Goal: Task Accomplishment & Management: Use online tool/utility

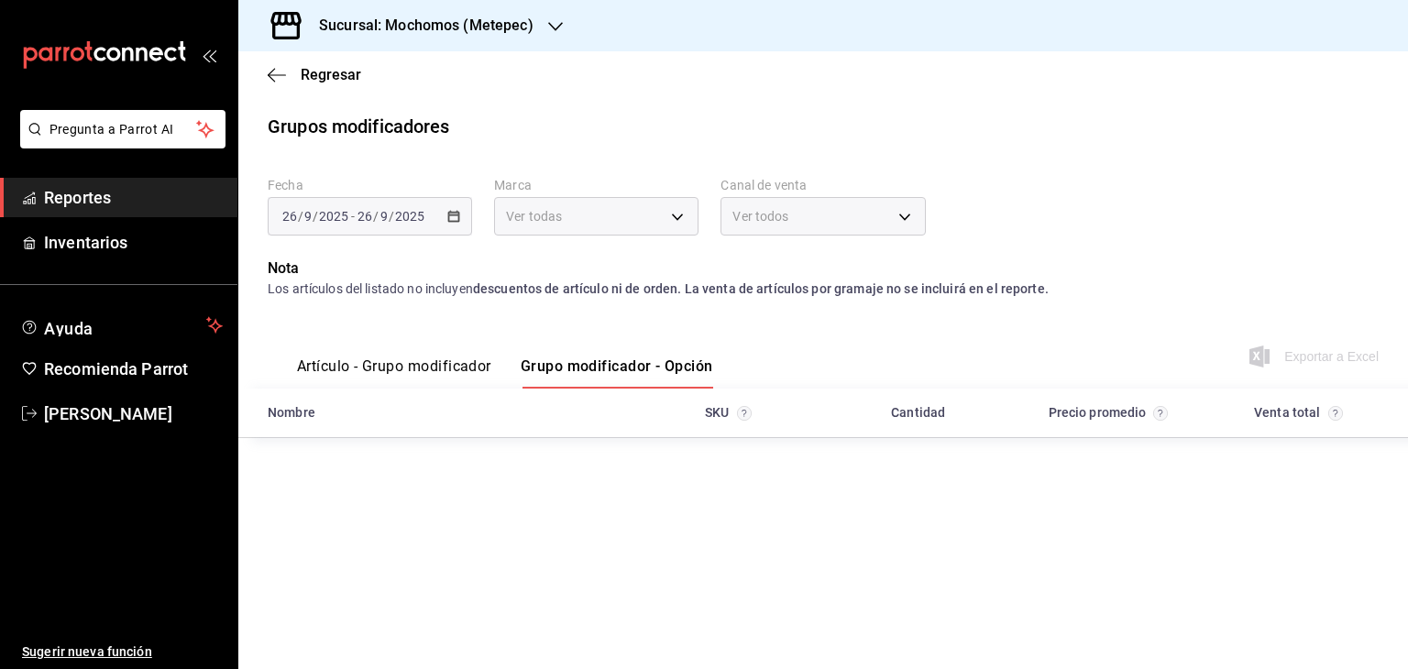
type input "2365f74e-aa6b-4392-bdf2-72765591bddf"
type input "PARROT,UBER_EATS,RAPPI,DIDI_FOOD,ONLINE"
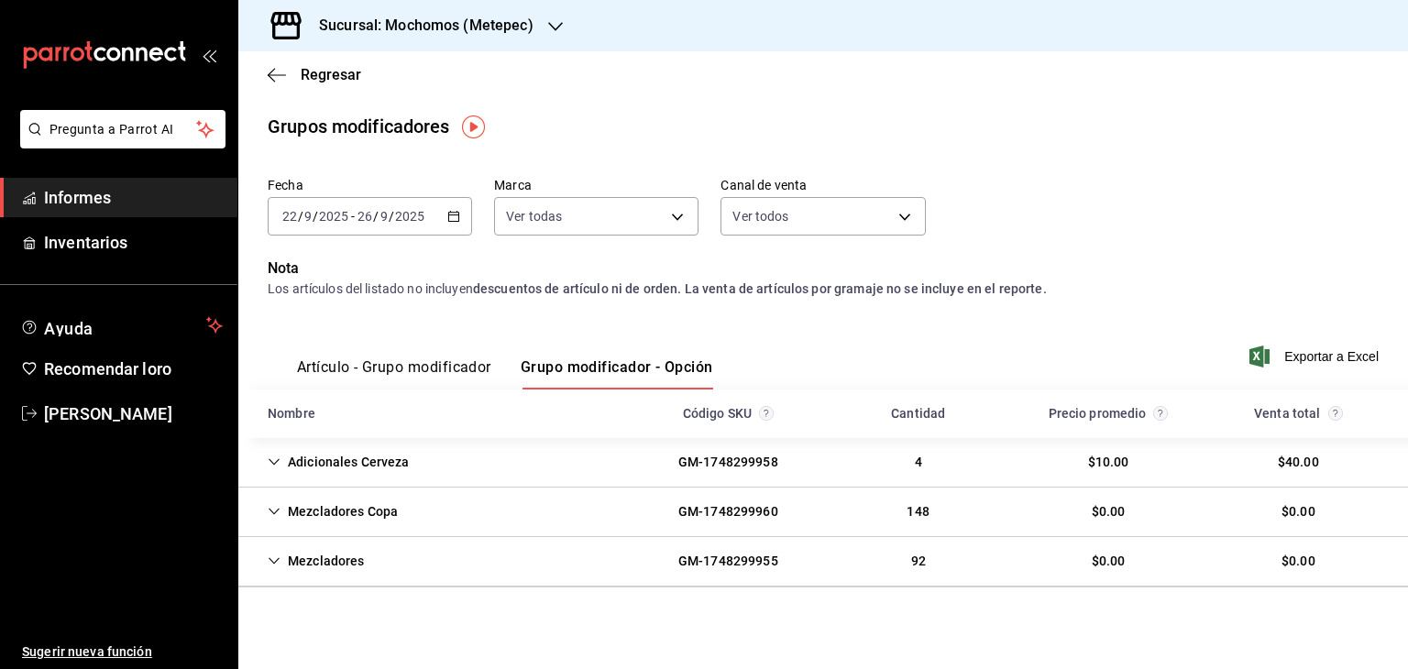
click at [213, 278] on div "Pregunta a Parrot AI Informes Inventarios Ayuda Recomendar loro [PERSON_NAME] S…" at bounding box center [118, 389] width 237 height 559
click at [106, 236] on font "Inventarios" at bounding box center [85, 242] width 83 height 19
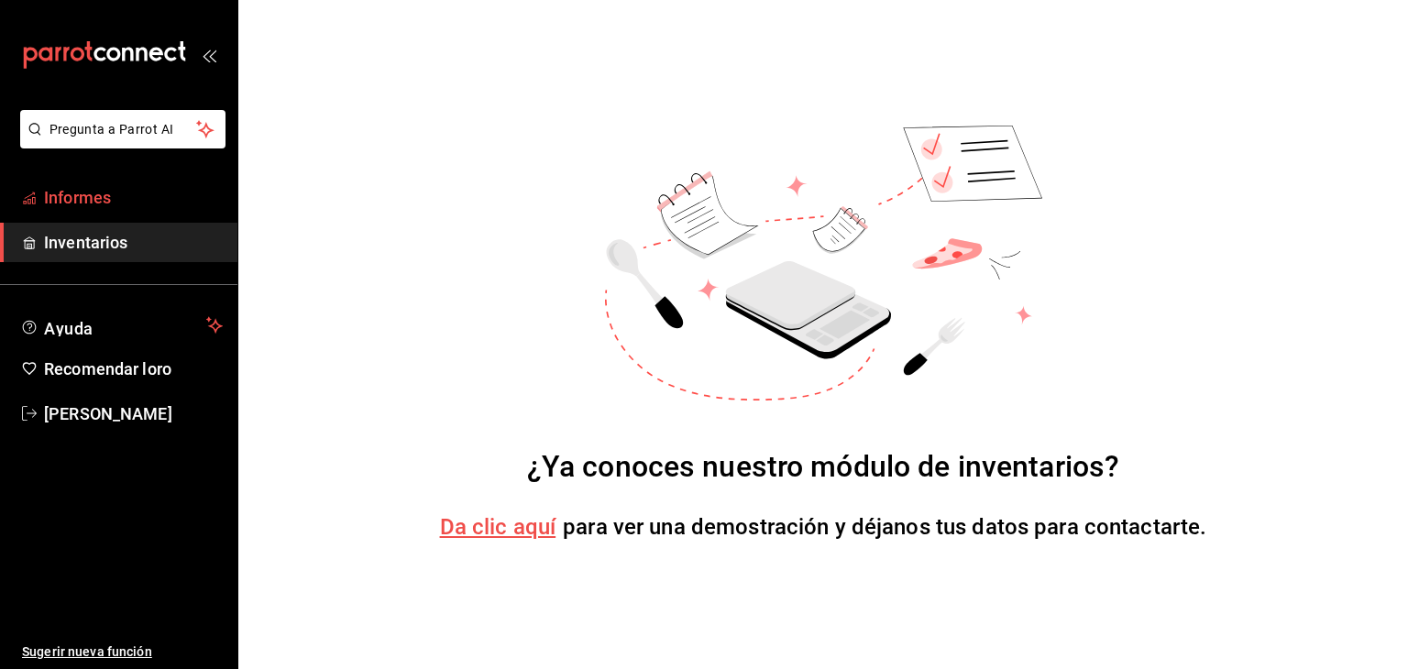
click at [97, 192] on font "Informes" at bounding box center [77, 197] width 67 height 19
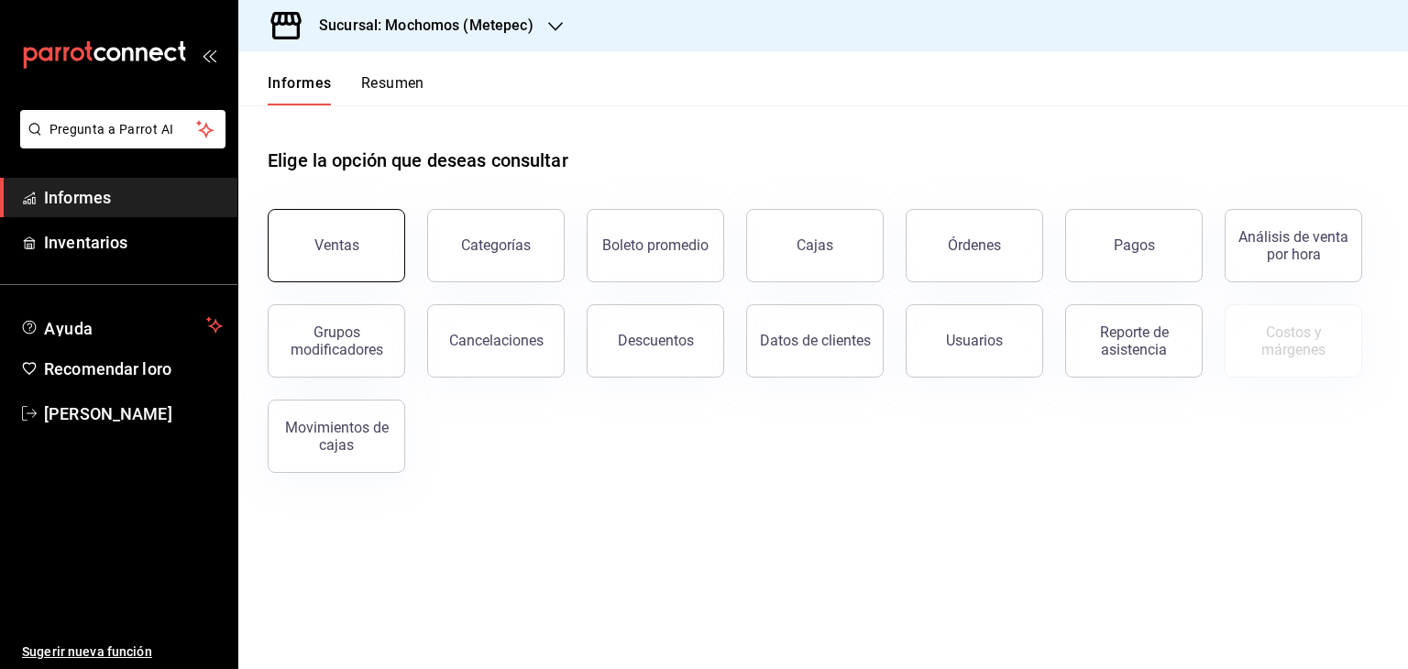
click at [349, 229] on button "Ventas" at bounding box center [337, 245] width 138 height 73
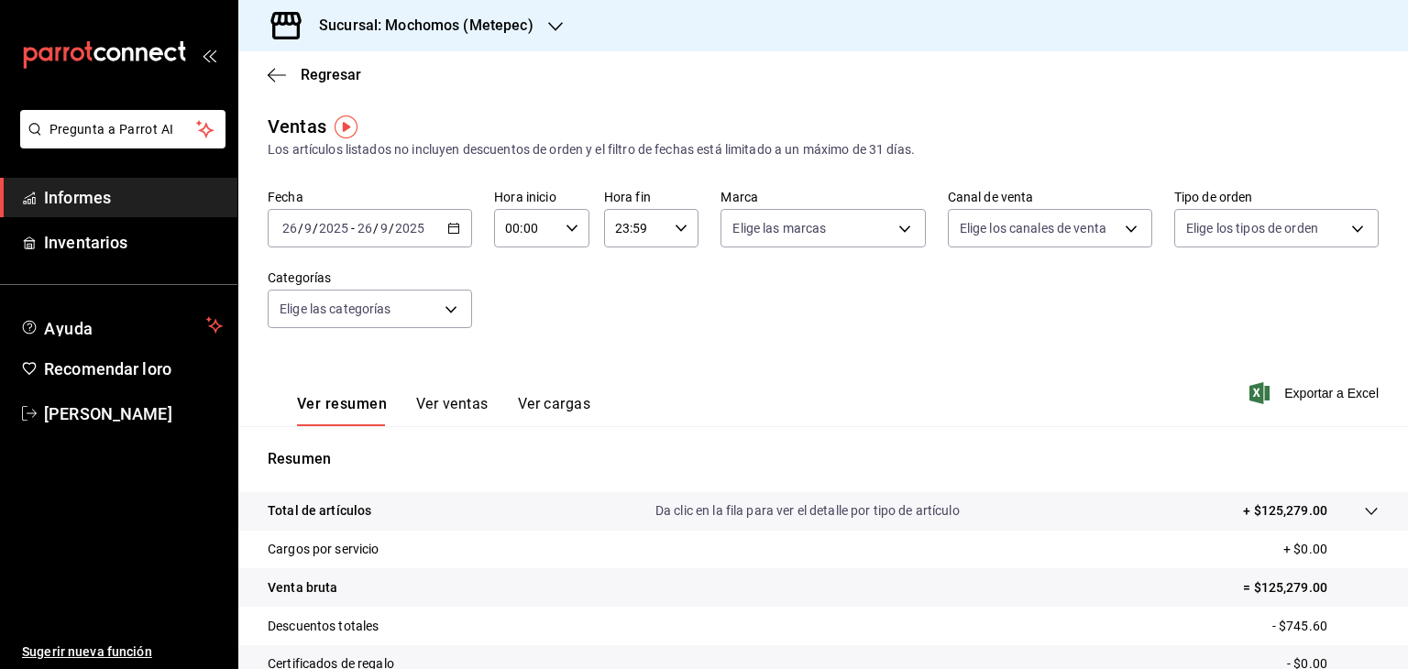
click at [455, 227] on \(Stroke\) "button" at bounding box center [454, 226] width 10 height 1
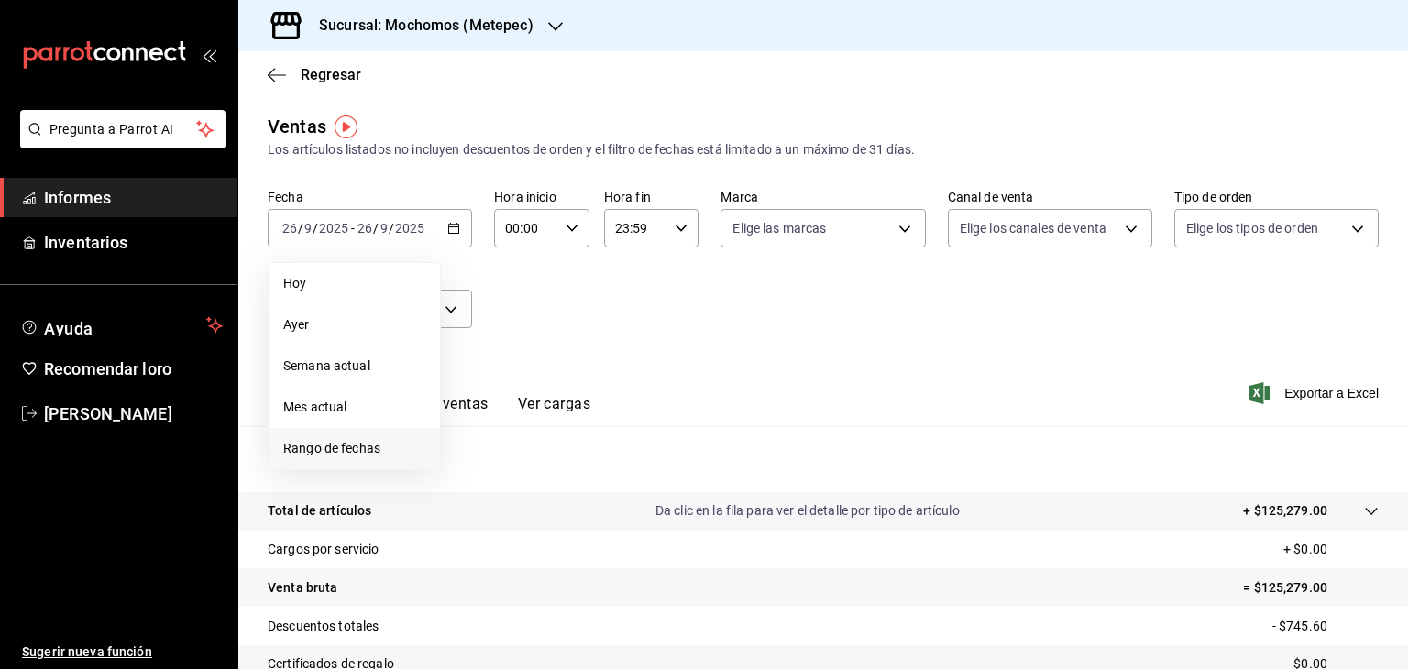
click at [381, 442] on span "Rango de fechas" at bounding box center [354, 448] width 142 height 19
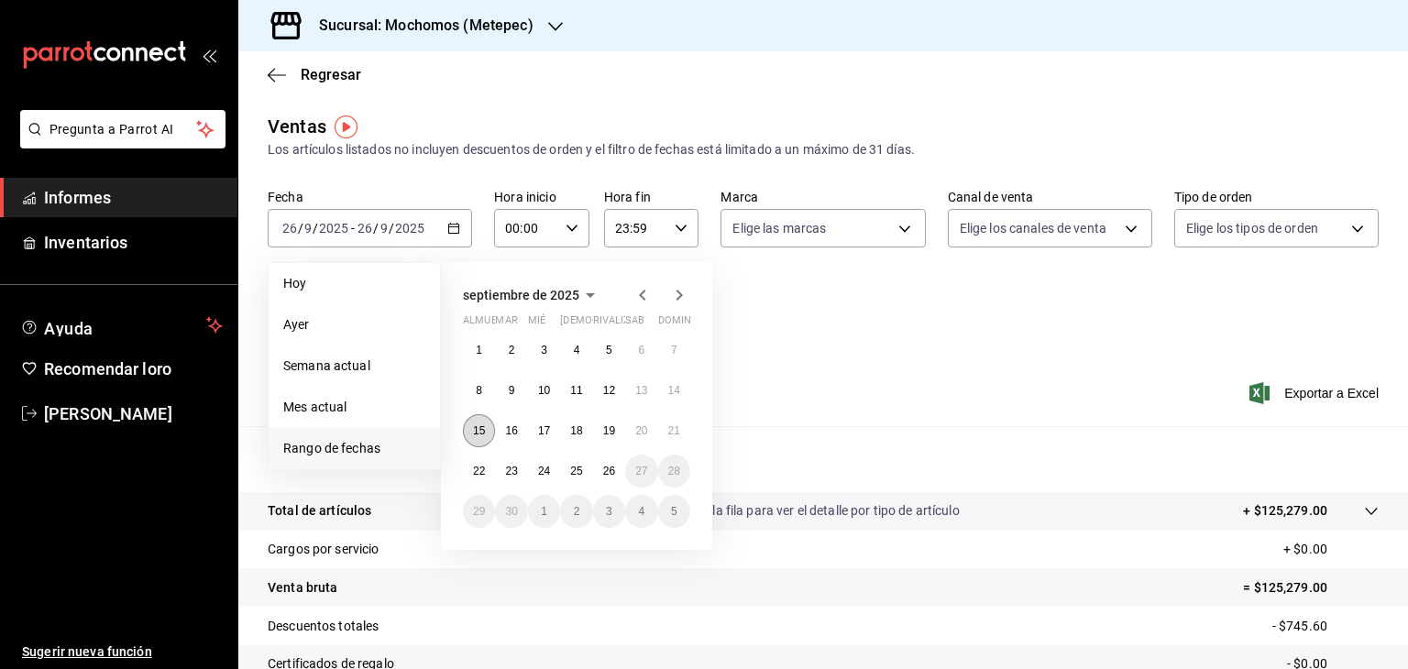
click at [470, 433] on button "15" at bounding box center [479, 430] width 32 height 33
click at [469, 476] on button "22" at bounding box center [479, 471] width 32 height 33
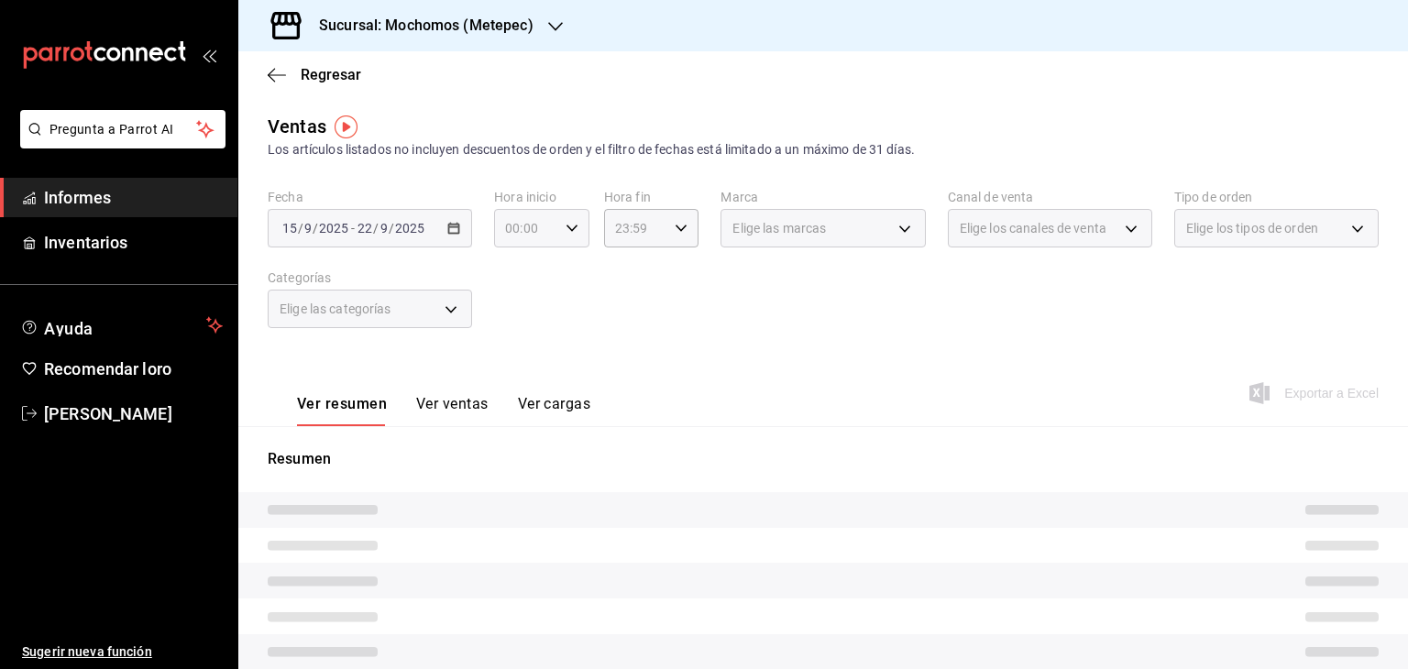
click at [568, 225] on icon "button" at bounding box center [572, 228] width 13 height 13
click at [518, 261] on button "05" at bounding box center [514, 268] width 39 height 37
type input "05:00"
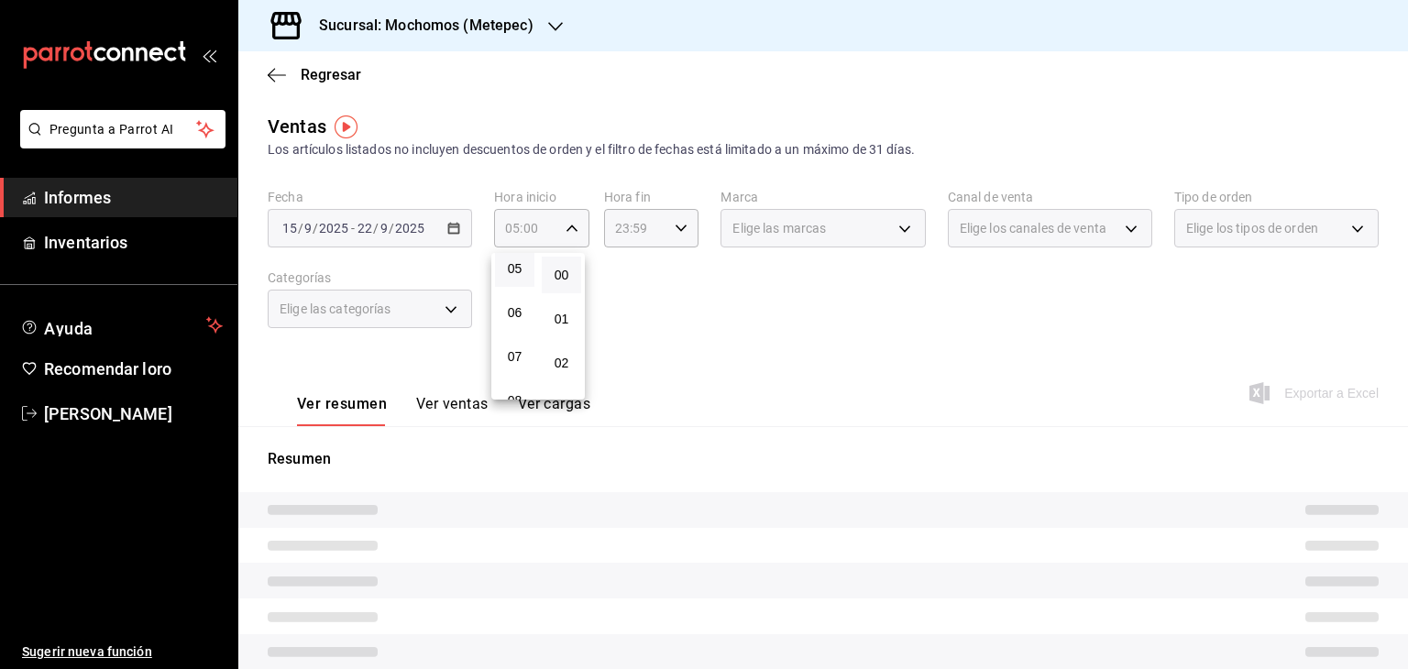
click at [653, 235] on div at bounding box center [704, 334] width 1408 height 669
click at [675, 232] on icon "button" at bounding box center [681, 228] width 13 height 13
click at [620, 318] on font "05" at bounding box center [623, 315] width 15 height 15
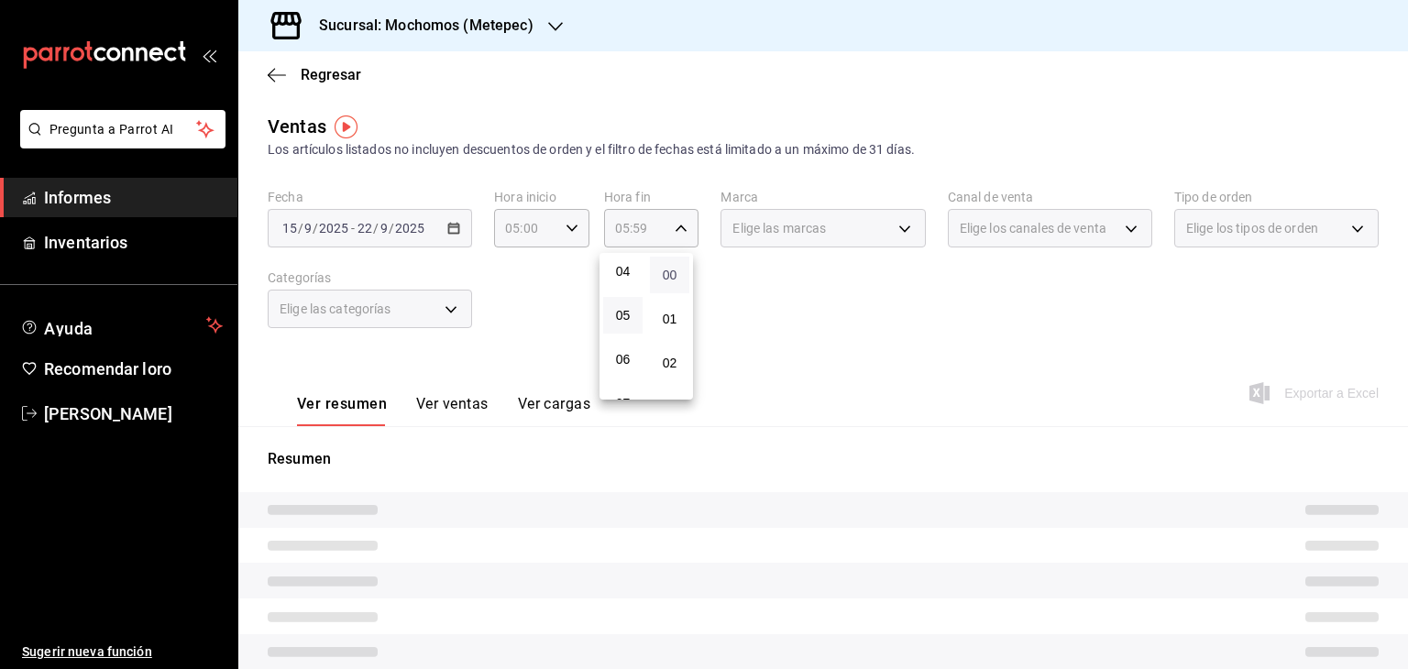
click at [671, 280] on font "00" at bounding box center [670, 275] width 15 height 15
type input "05:00"
click at [866, 237] on div at bounding box center [704, 334] width 1408 height 669
click at [455, 314] on div "Elige las categorías" at bounding box center [370, 309] width 204 height 39
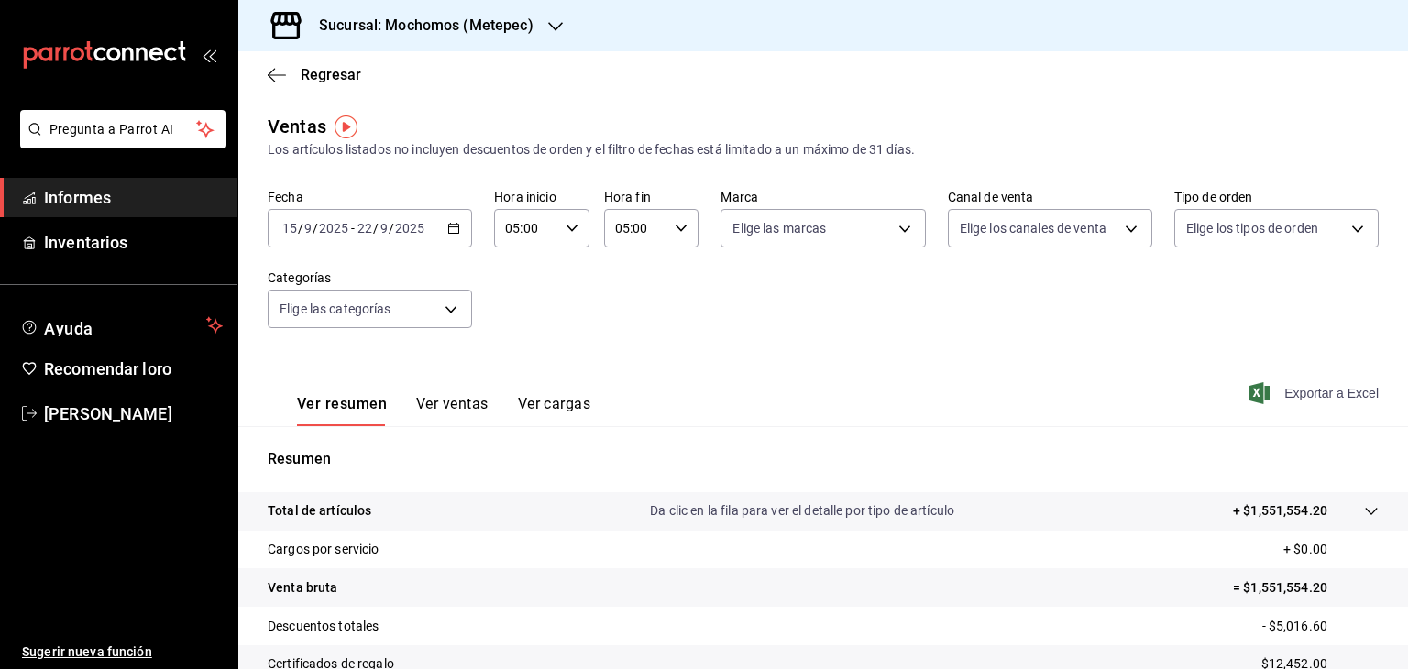
click at [1319, 399] on font "Exportar a Excel" at bounding box center [1332, 393] width 94 height 15
click at [465, 232] on div "[DATE] [DATE] - [DATE] [DATE]" at bounding box center [370, 228] width 204 height 39
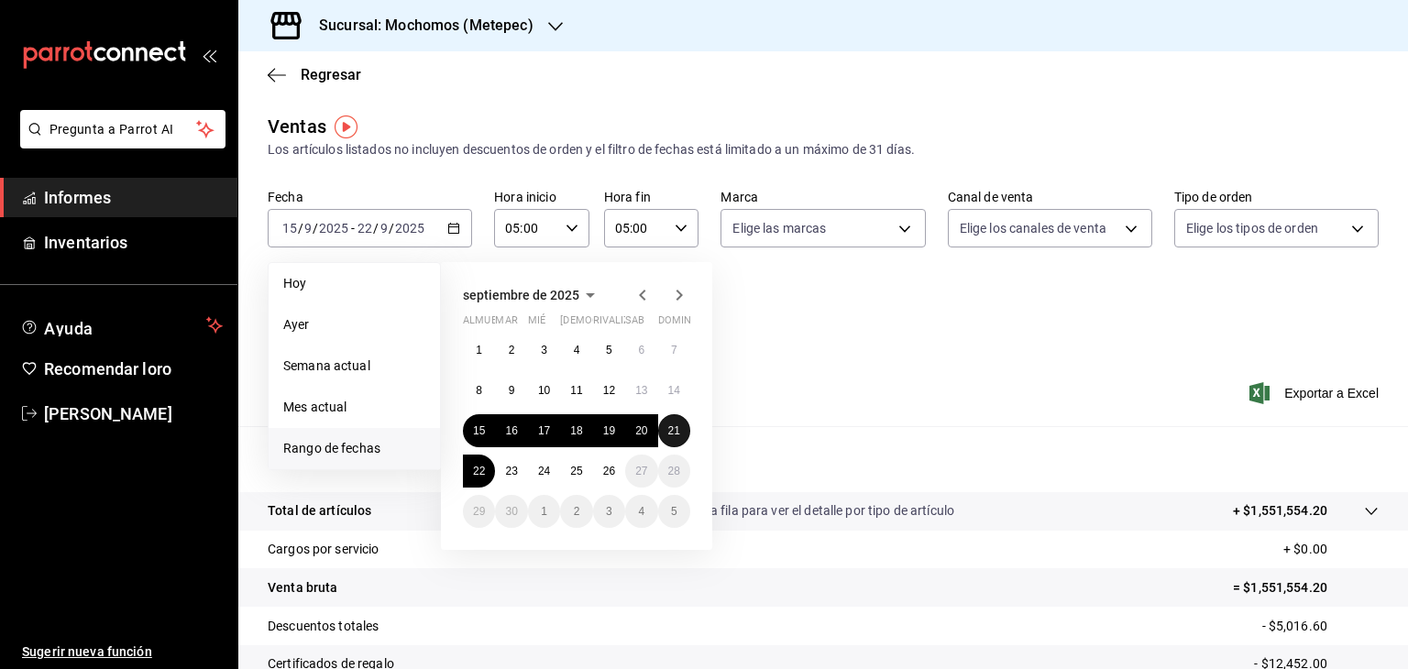
click at [663, 432] on button "21" at bounding box center [674, 430] width 32 height 33
click at [477, 470] on font "22" at bounding box center [479, 471] width 12 height 13
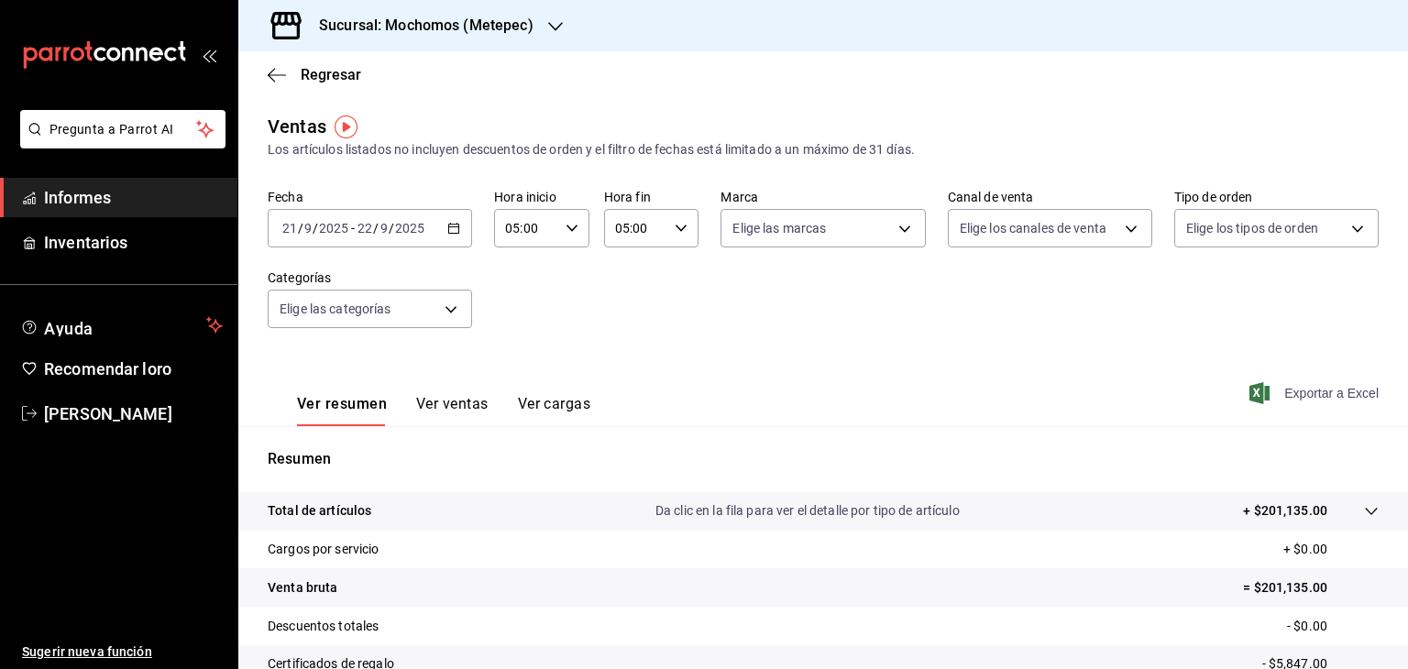
click at [1341, 392] on font "Exportar a Excel" at bounding box center [1332, 393] width 94 height 15
click at [453, 231] on icon "button" at bounding box center [453, 228] width 13 height 13
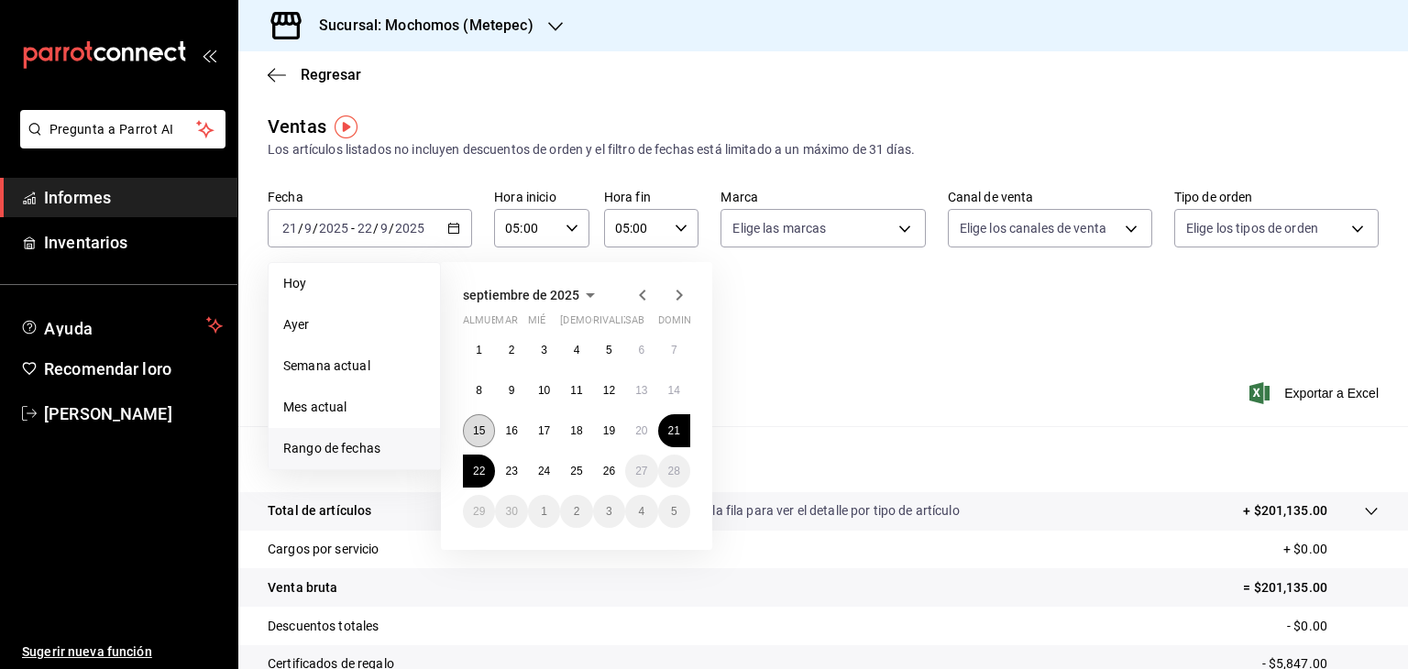
click at [473, 430] on font "15" at bounding box center [479, 431] width 12 height 13
click at [687, 428] on button "21" at bounding box center [674, 430] width 32 height 33
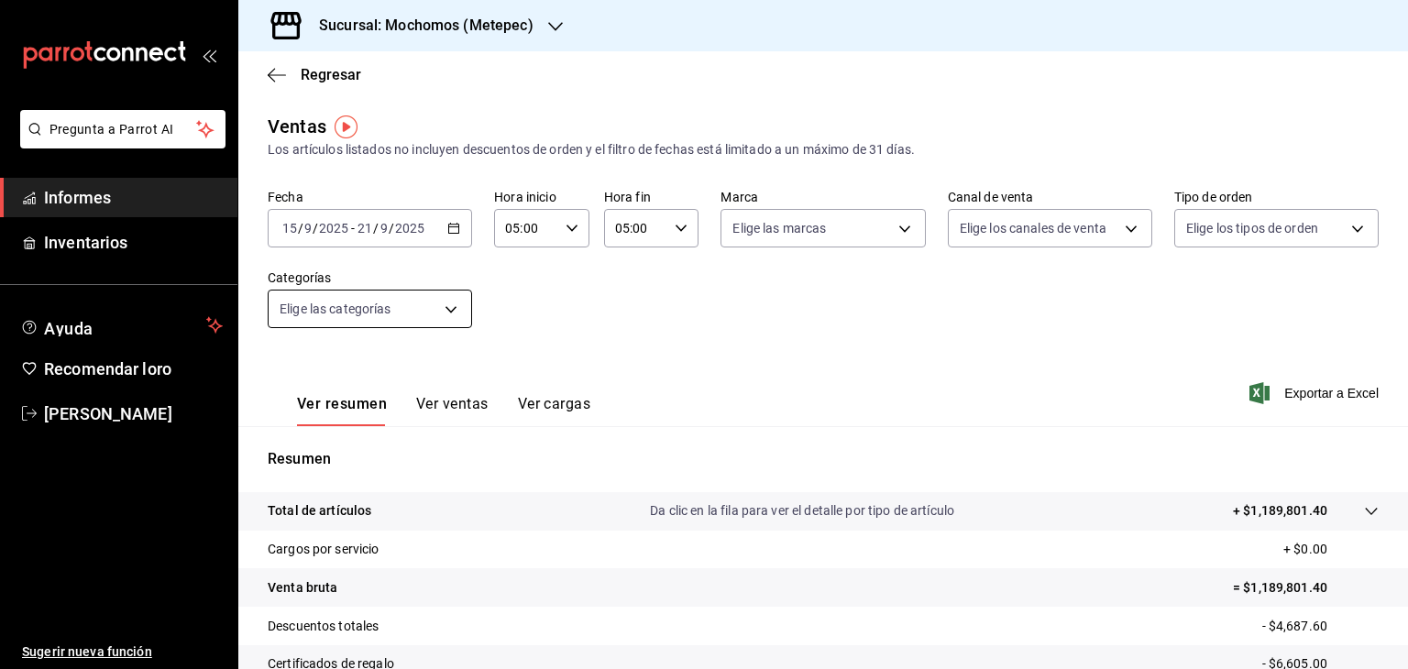
click at [447, 310] on body "Pregunta a Parrot AI Informes Inventarios Ayuda Recomendar loro [PERSON_NAME] S…" at bounding box center [704, 334] width 1408 height 669
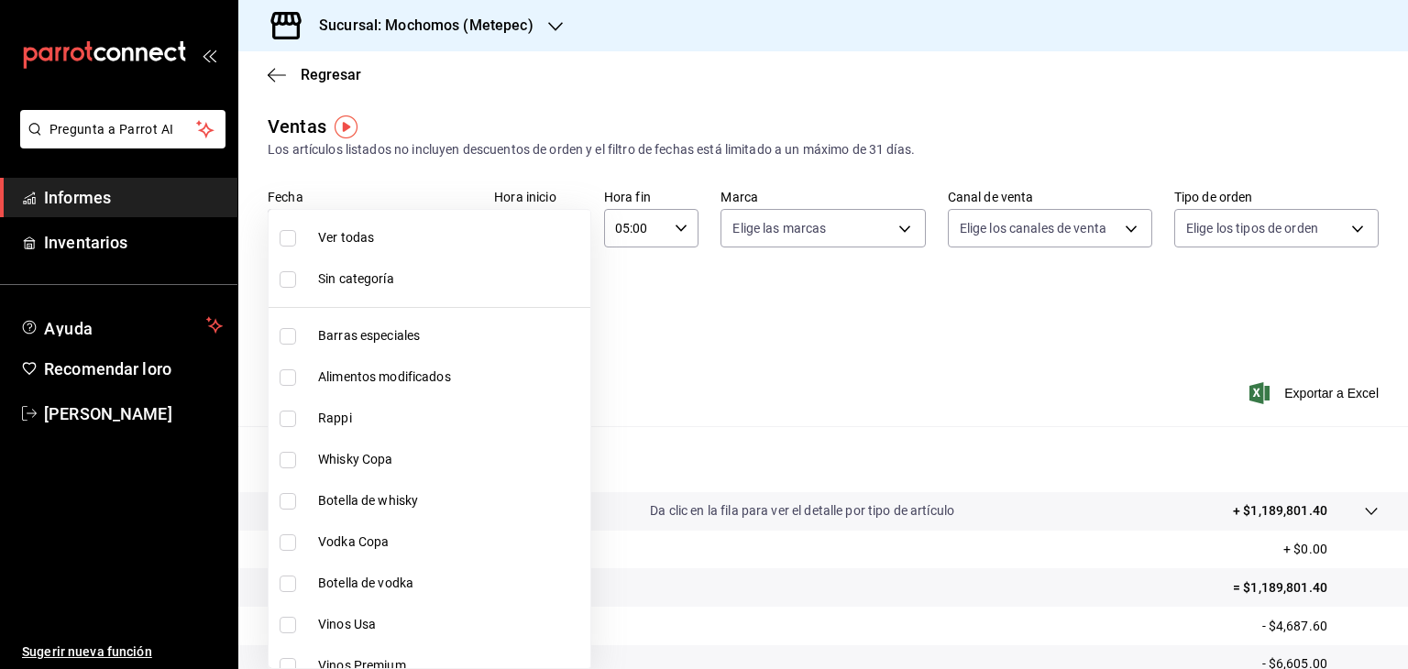
click at [385, 248] on li "Ver todas" at bounding box center [430, 237] width 322 height 41
type input "c9cbc288-c827-488d-81f5-370afefb1912,46081463-7037-4dd2-a9ab-e56ff6a8fa7c,bf958…"
checkbox input "true"
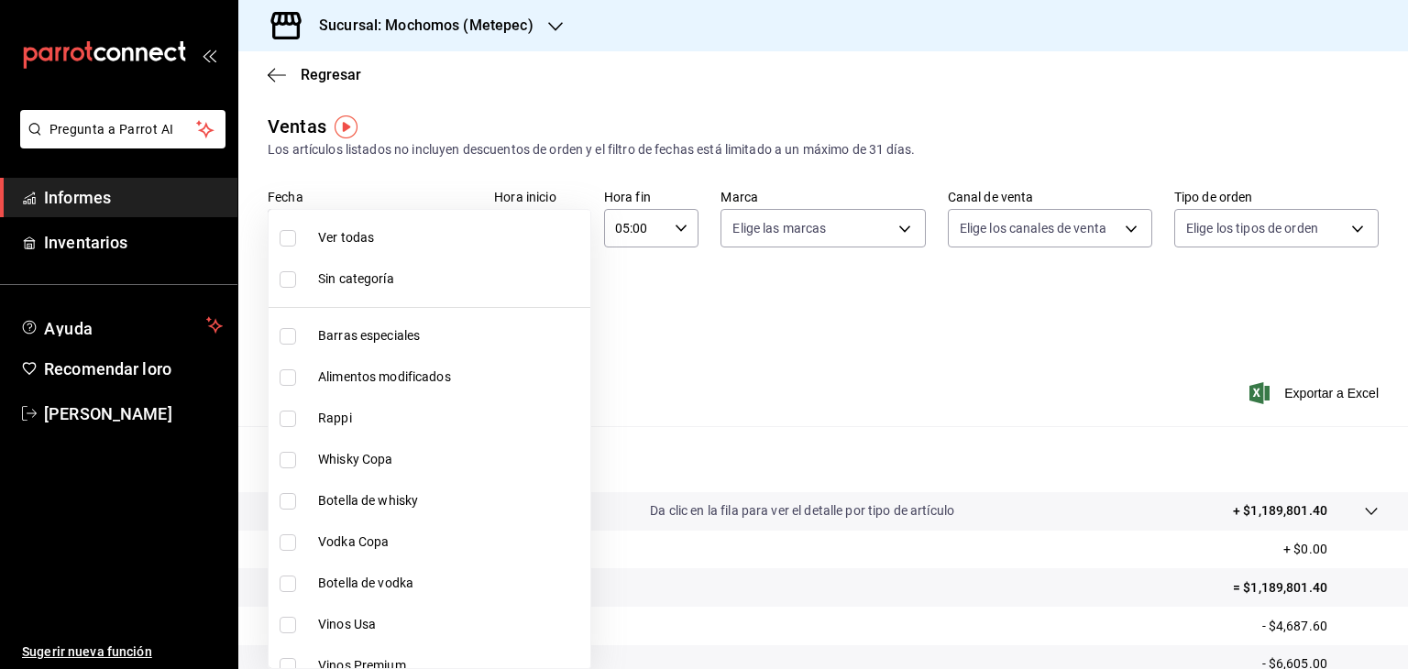
checkbox input "true"
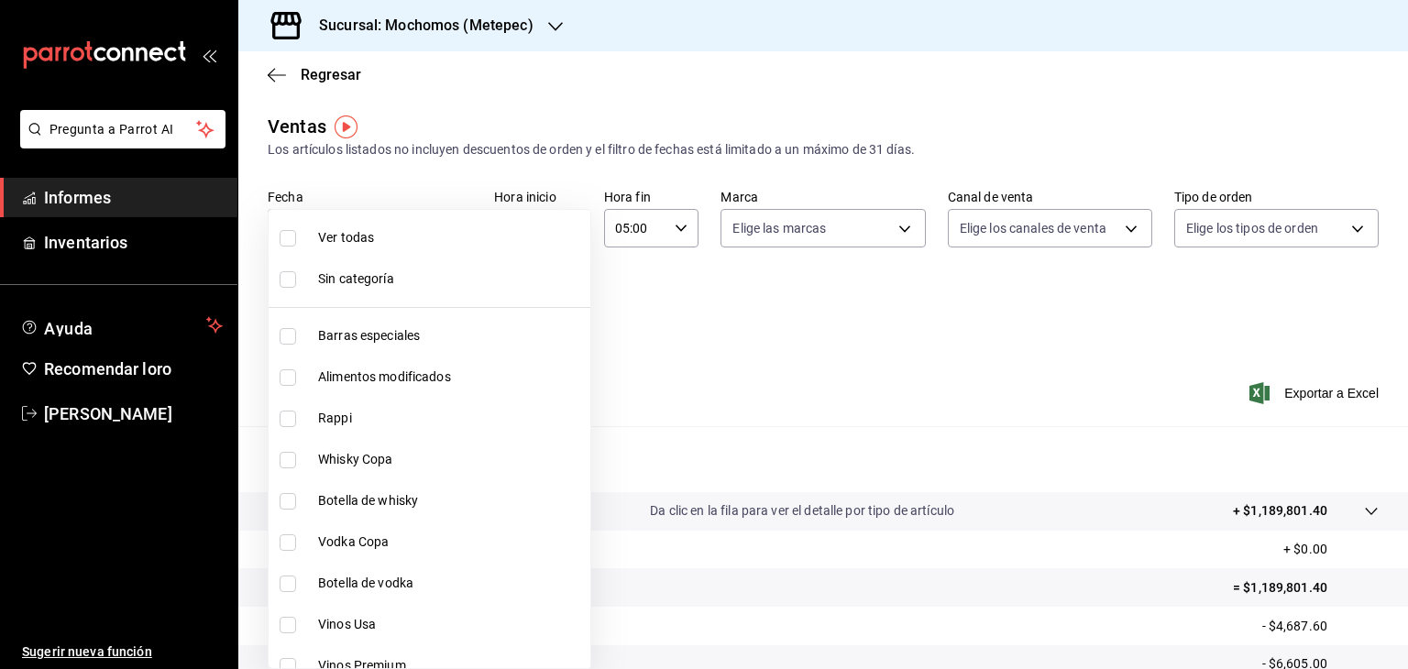
checkbox input "true"
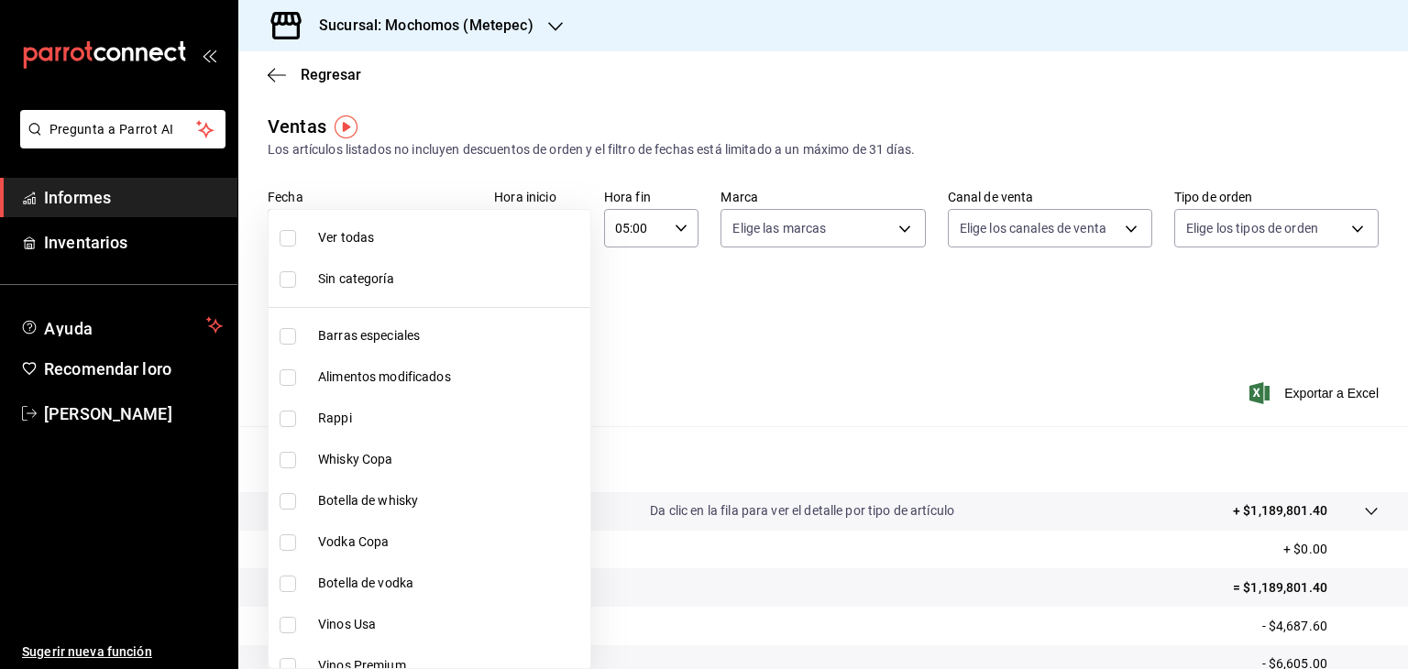
checkbox input "true"
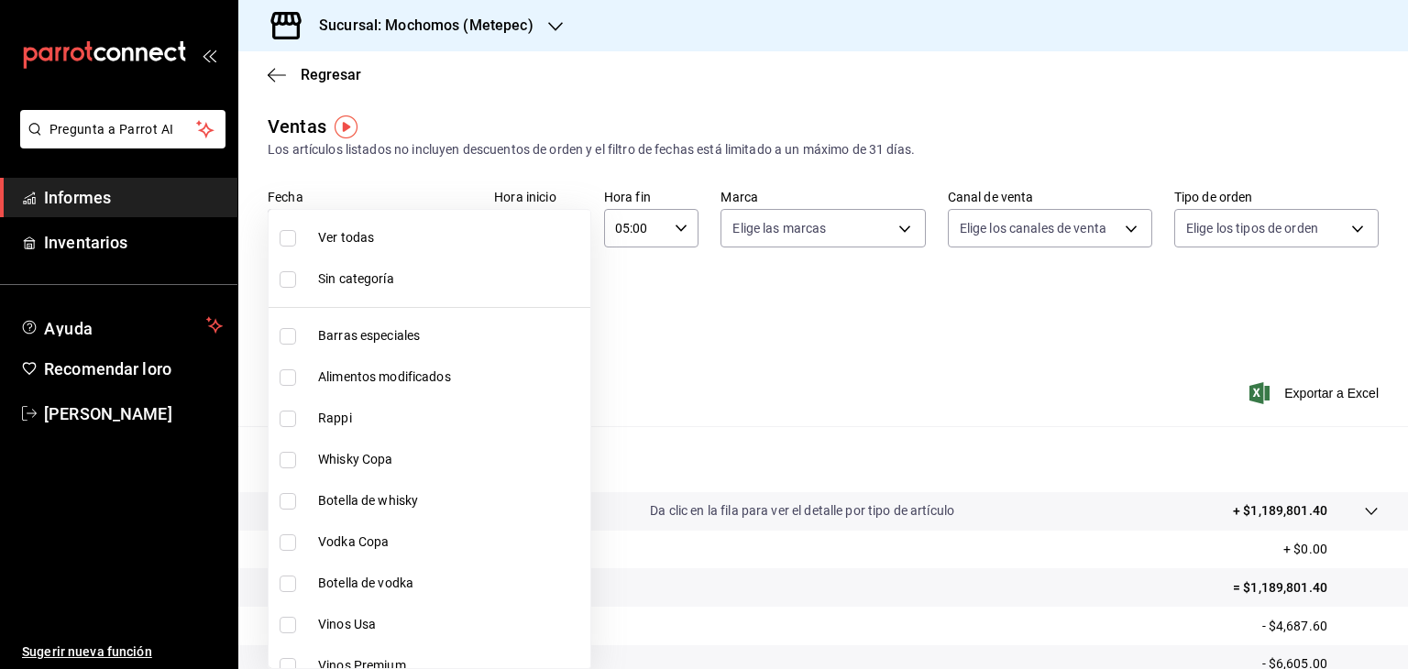
checkbox input "true"
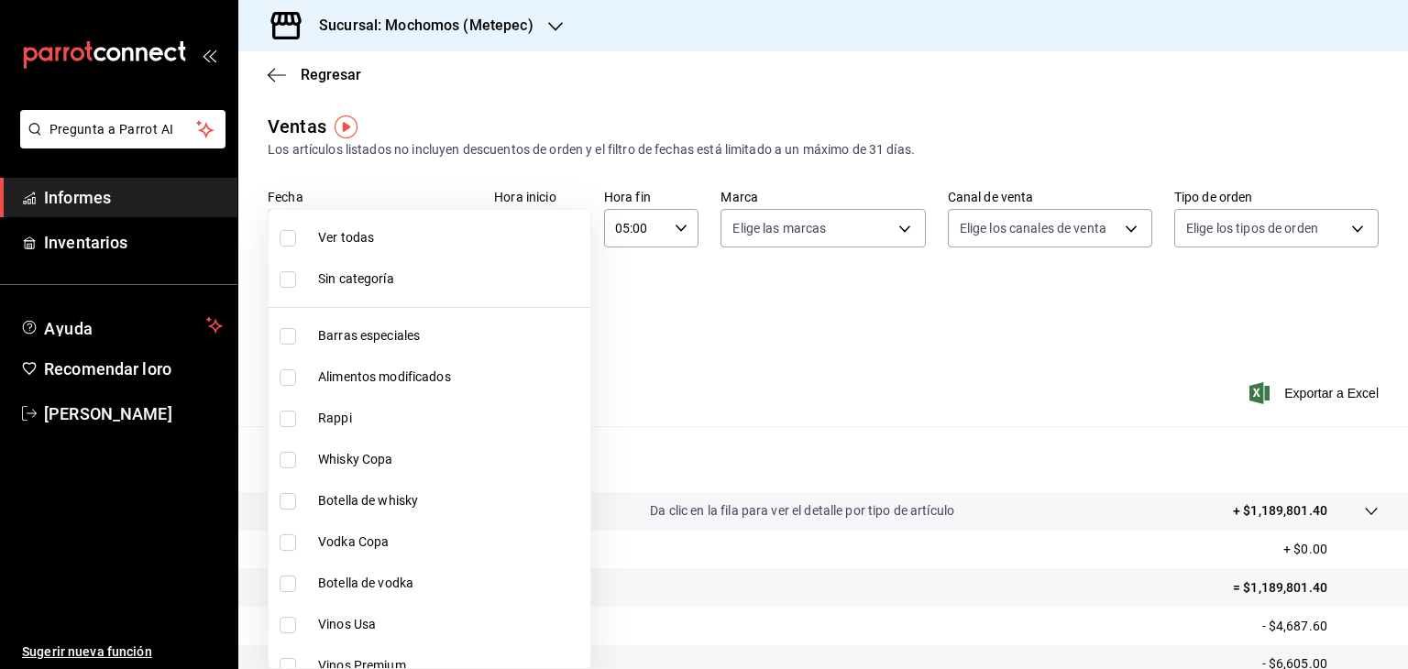
checkbox input "true"
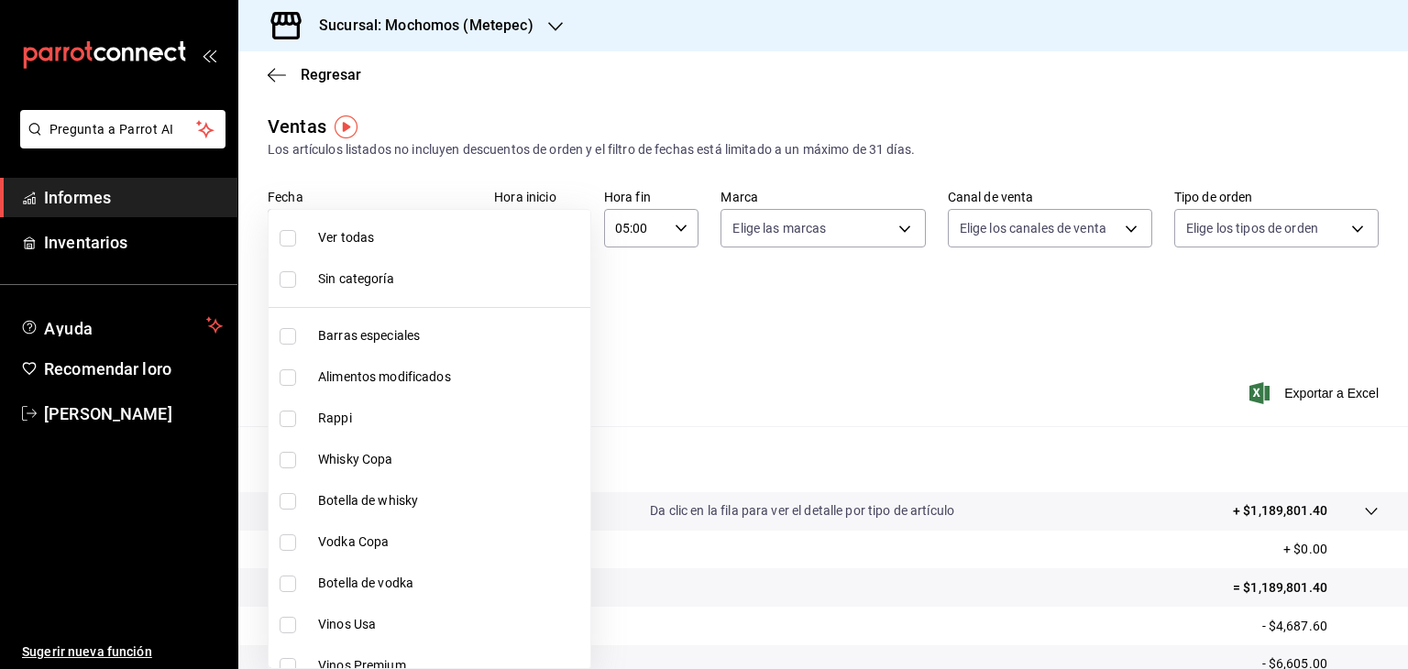
checkbox input "true"
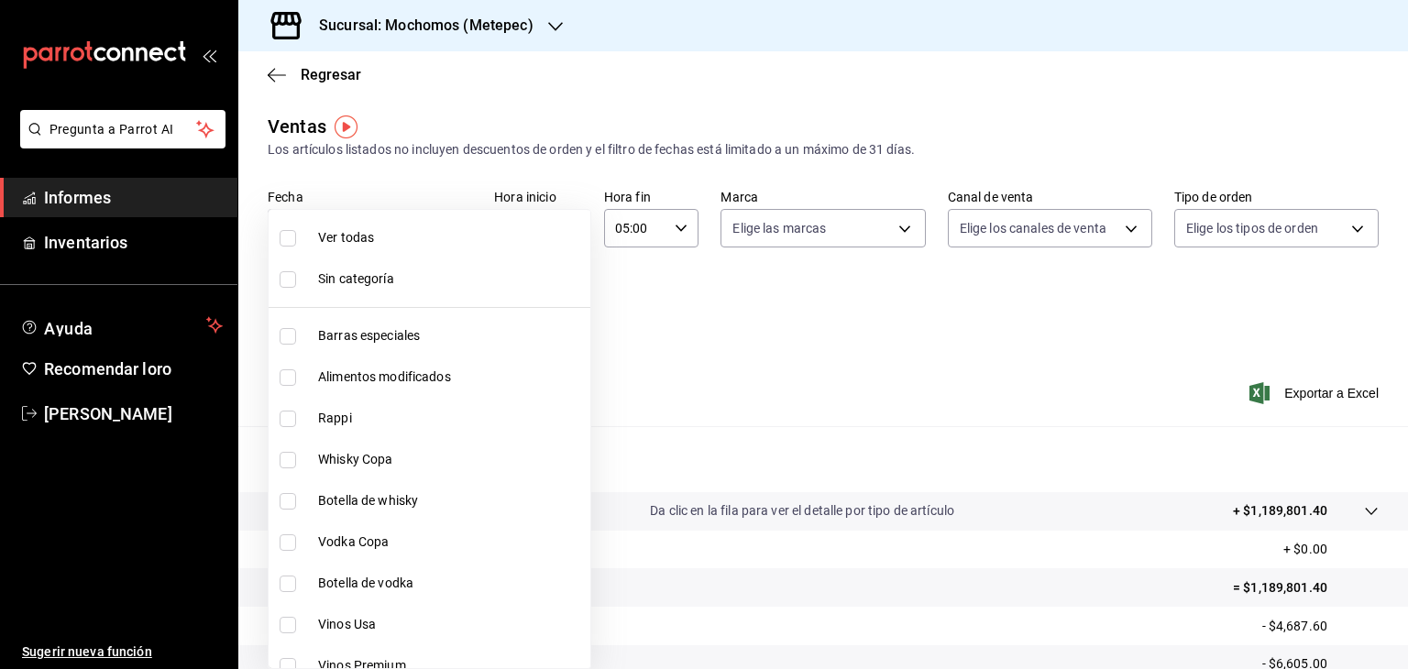
checkbox input "true"
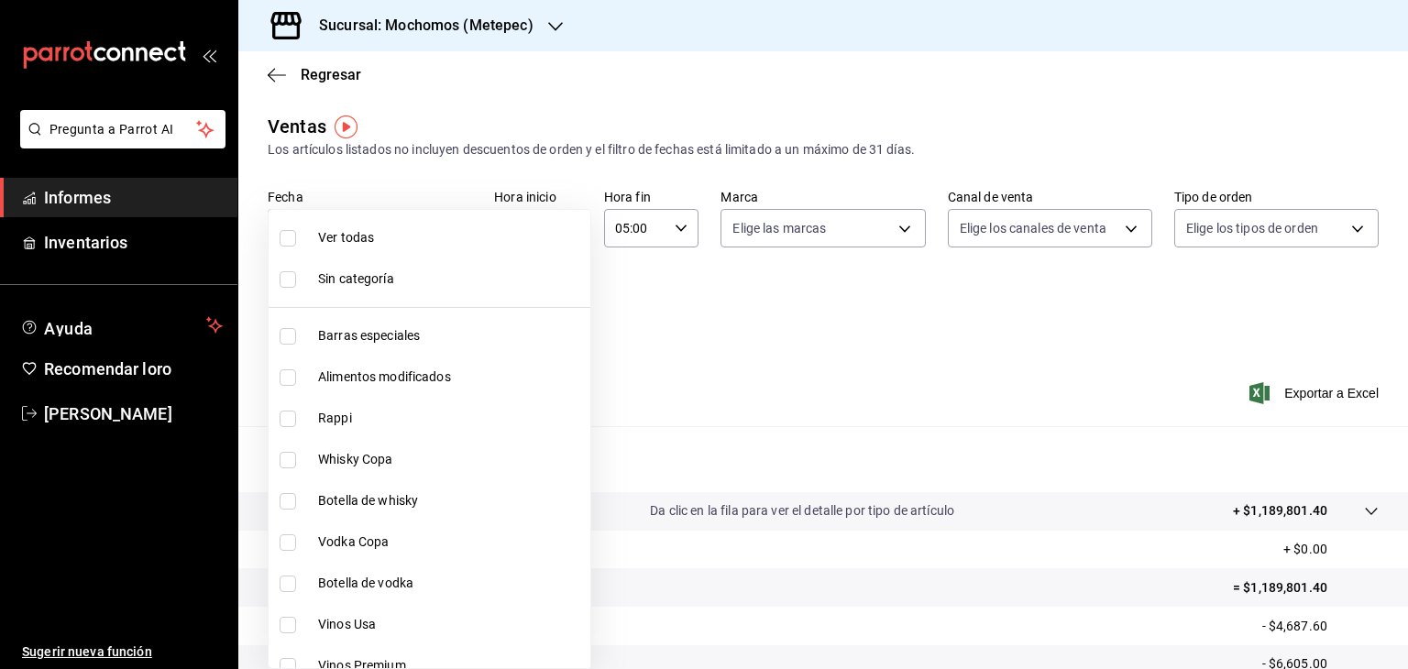
checkbox input "true"
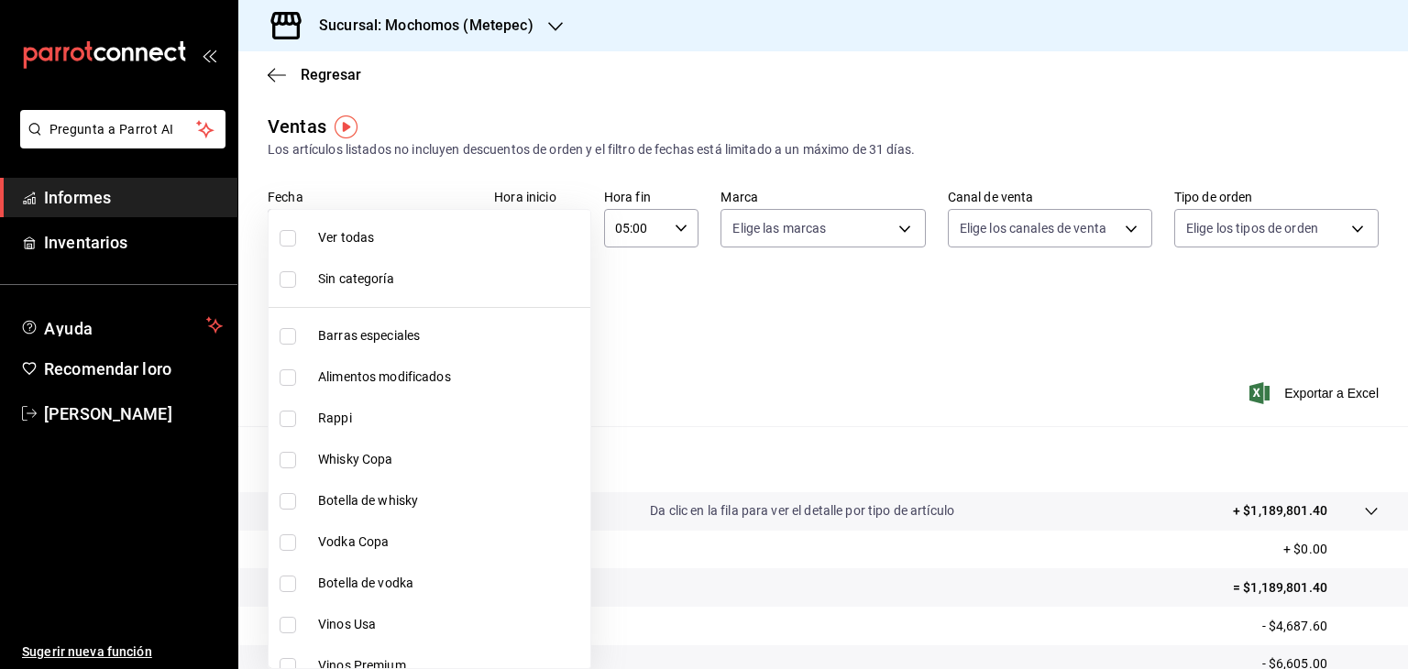
checkbox input "true"
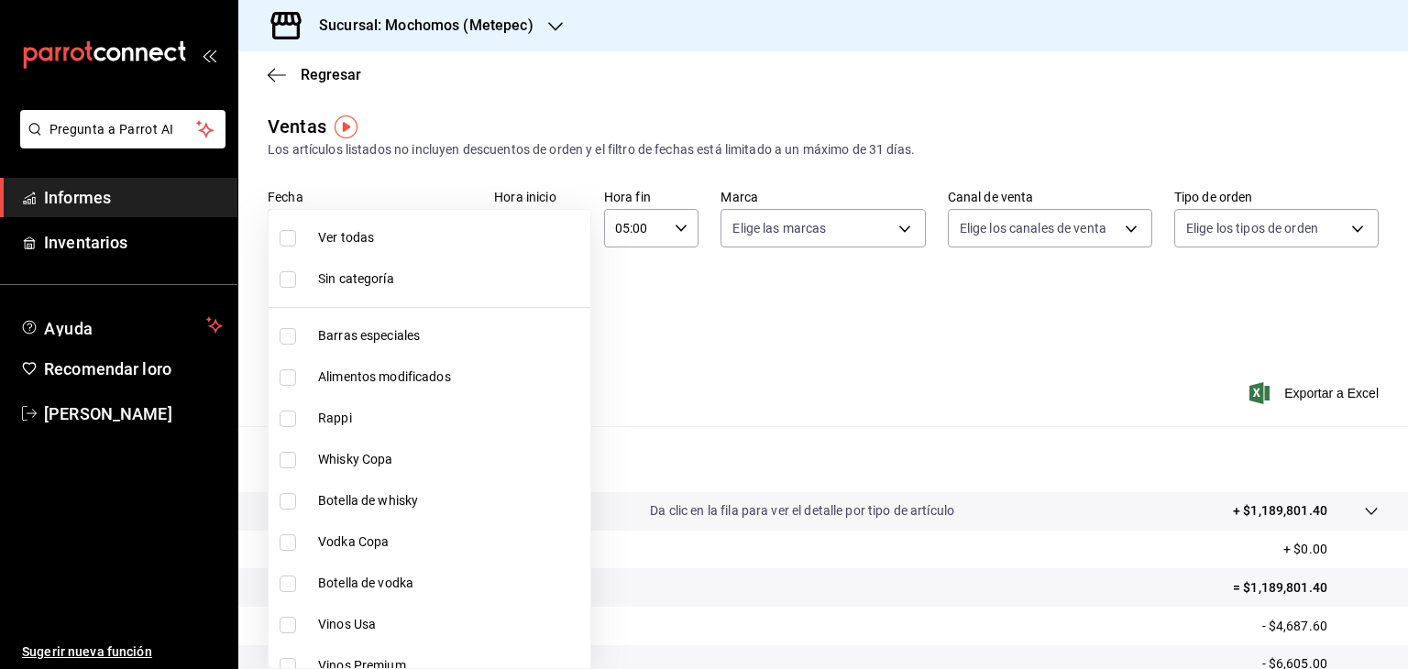
checkbox input "true"
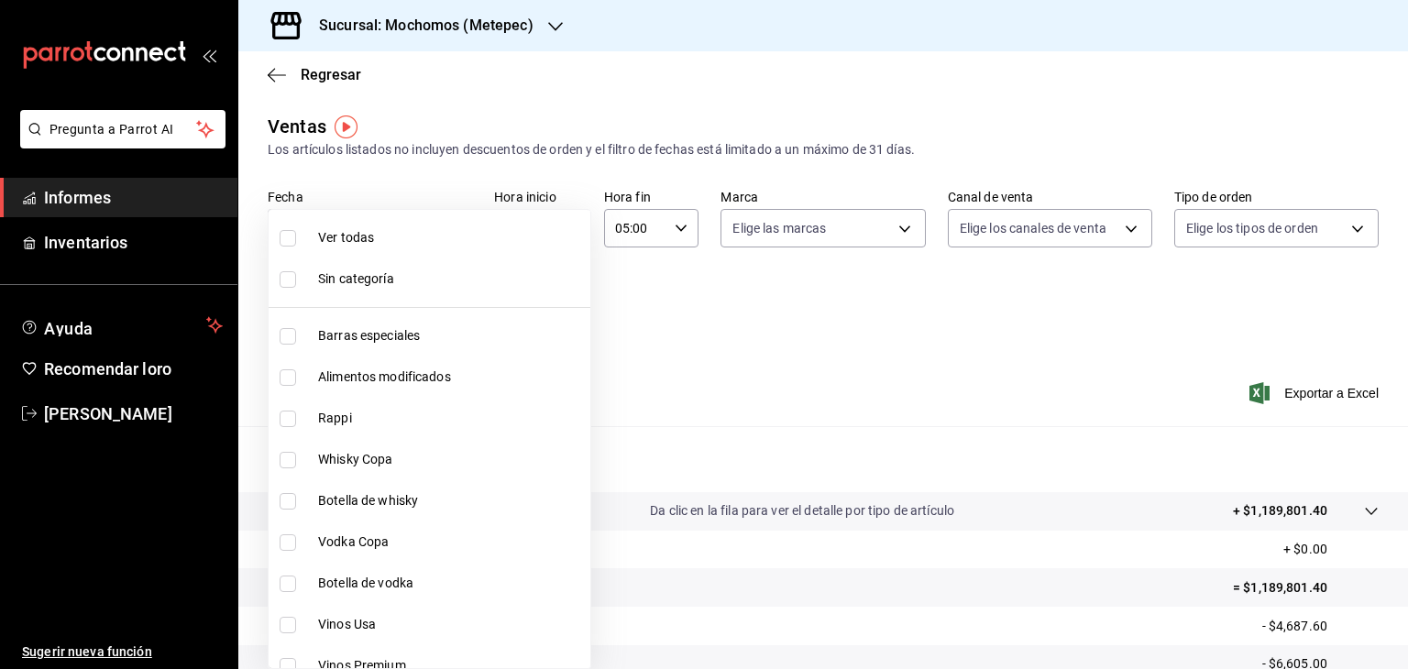
checkbox input "true"
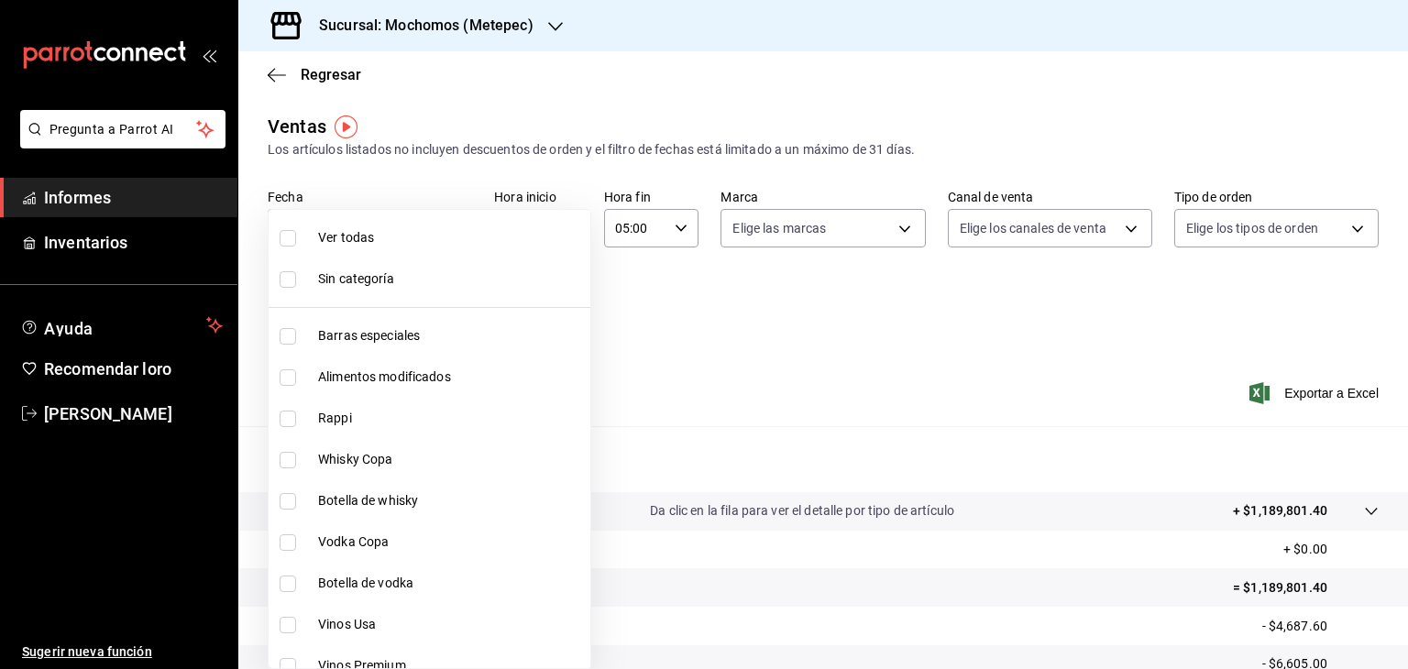
checkbox input "true"
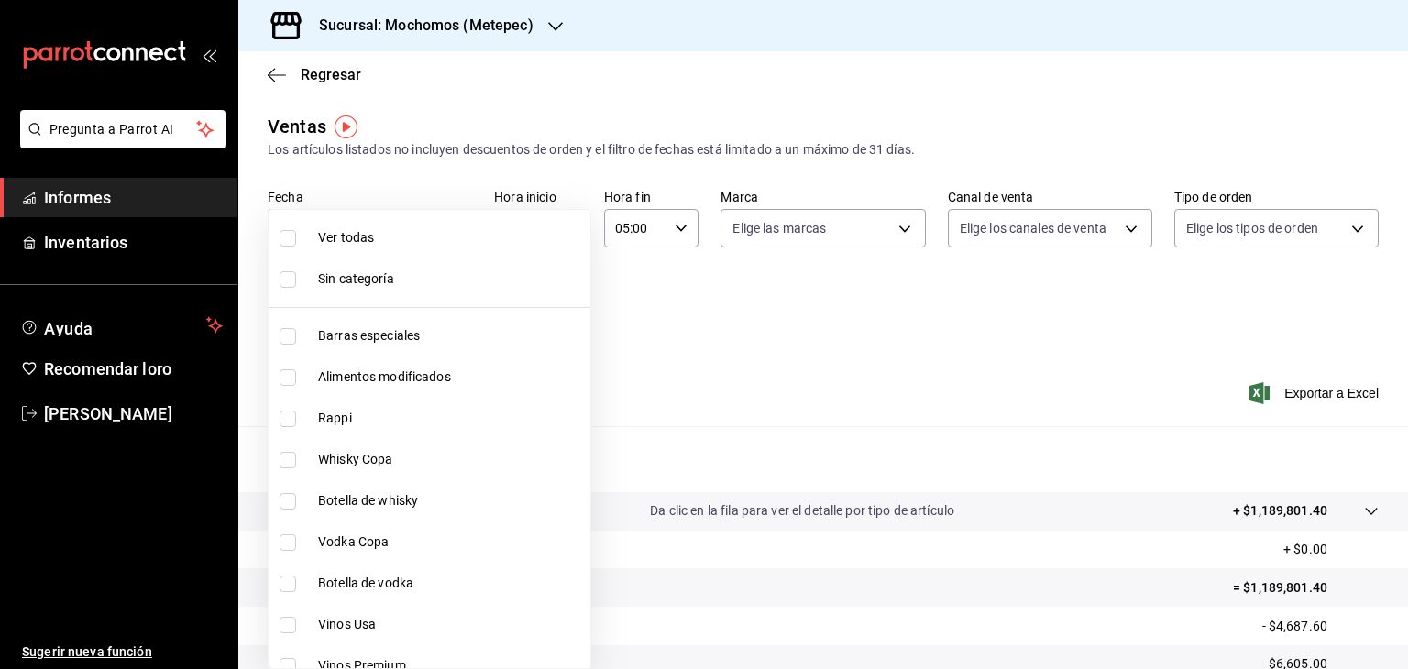
checkbox input "true"
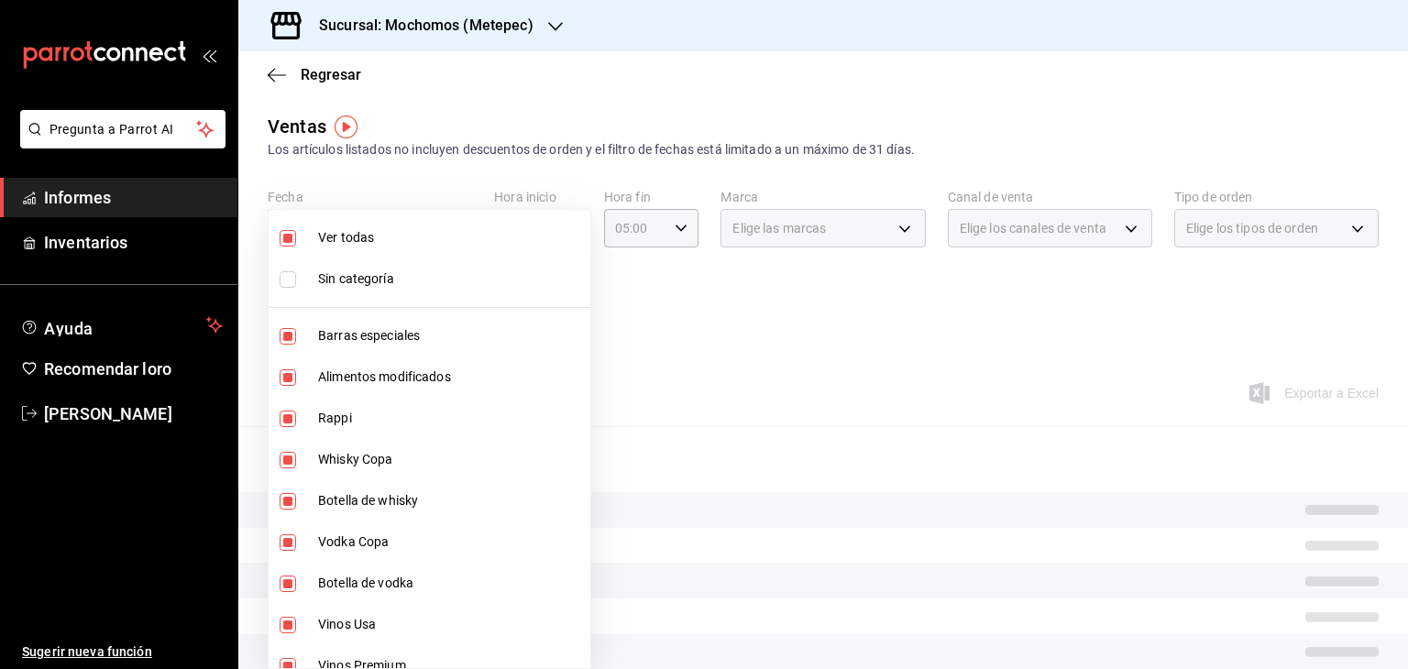
click at [880, 225] on div at bounding box center [704, 334] width 1408 height 669
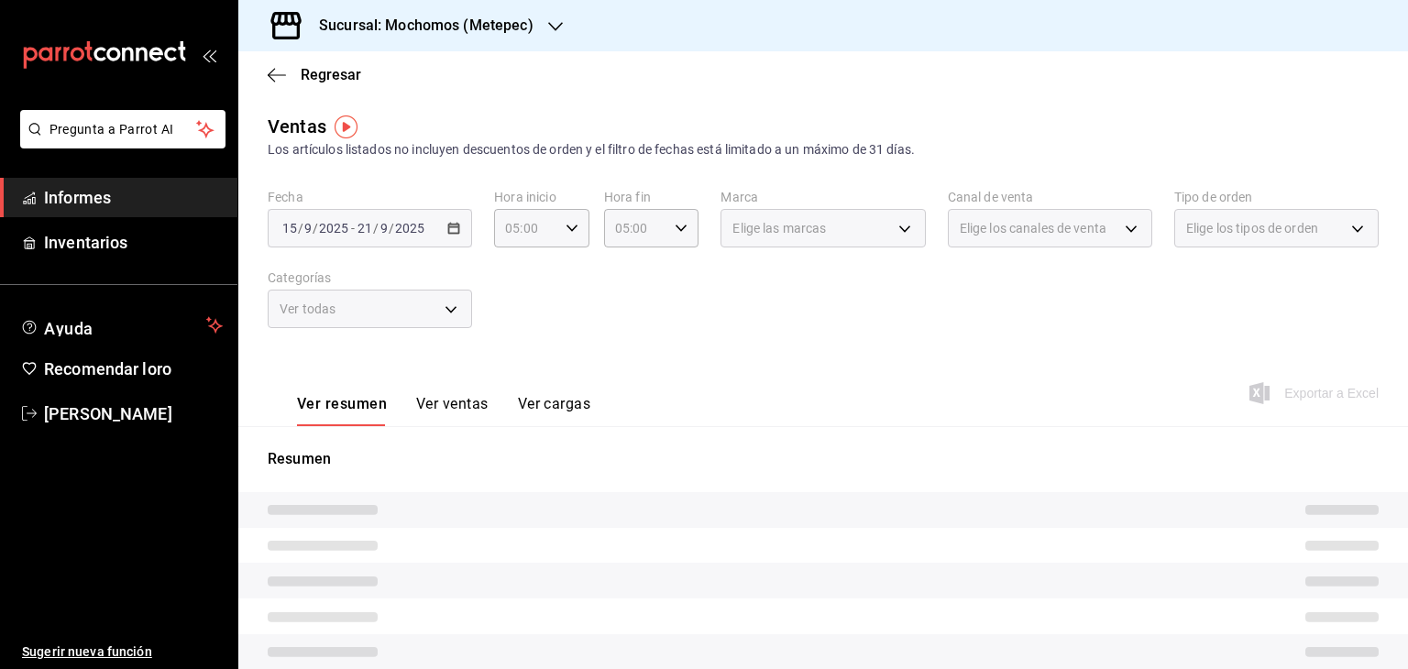
click at [880, 225] on div at bounding box center [704, 334] width 1408 height 669
click at [900, 230] on div "Elige las marcas" at bounding box center [823, 228] width 204 height 39
click at [451, 313] on div "Ver todas" at bounding box center [370, 309] width 204 height 39
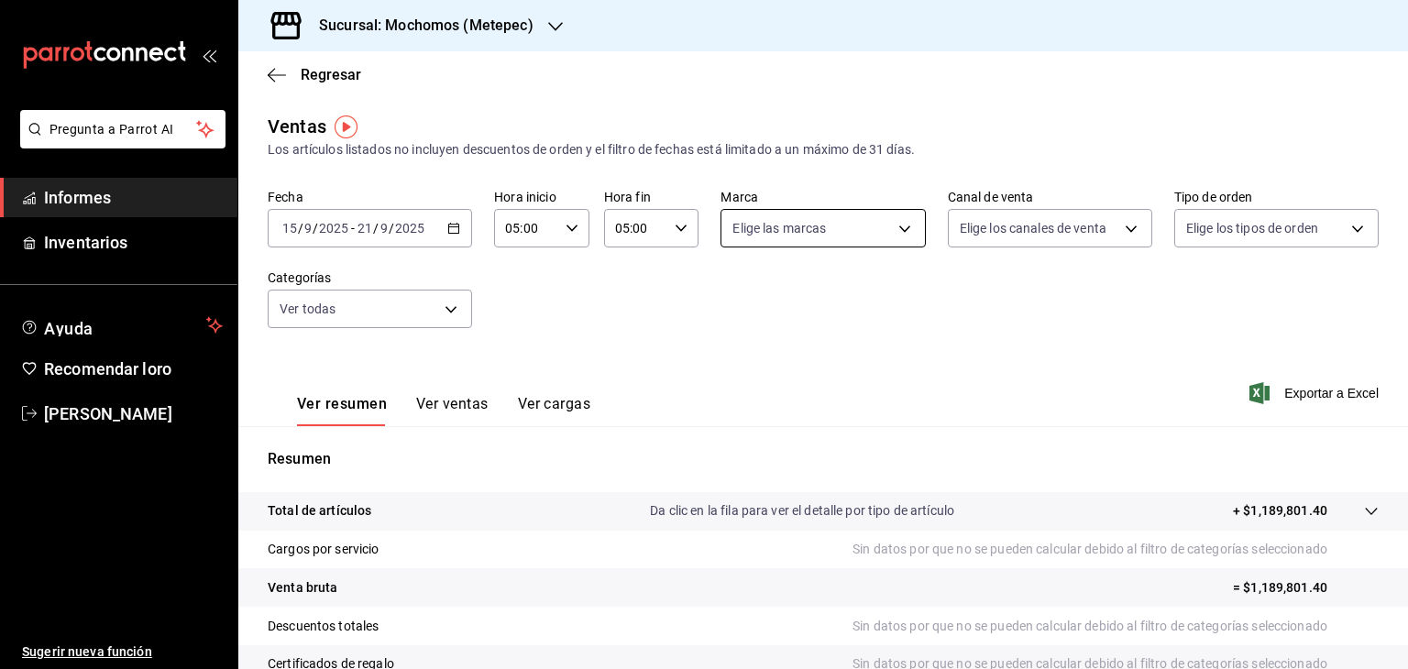
click at [855, 239] on body "Pregunta a Parrot AI Informes Inventarios Ayuda Recomendar loro [PERSON_NAME] S…" at bounding box center [704, 334] width 1408 height 669
click at [791, 311] on div "Ver todas" at bounding box center [774, 297] width 94 height 39
type input "2365f74e-aa6b-4392-bdf2-72765591bddf"
checkbox input "true"
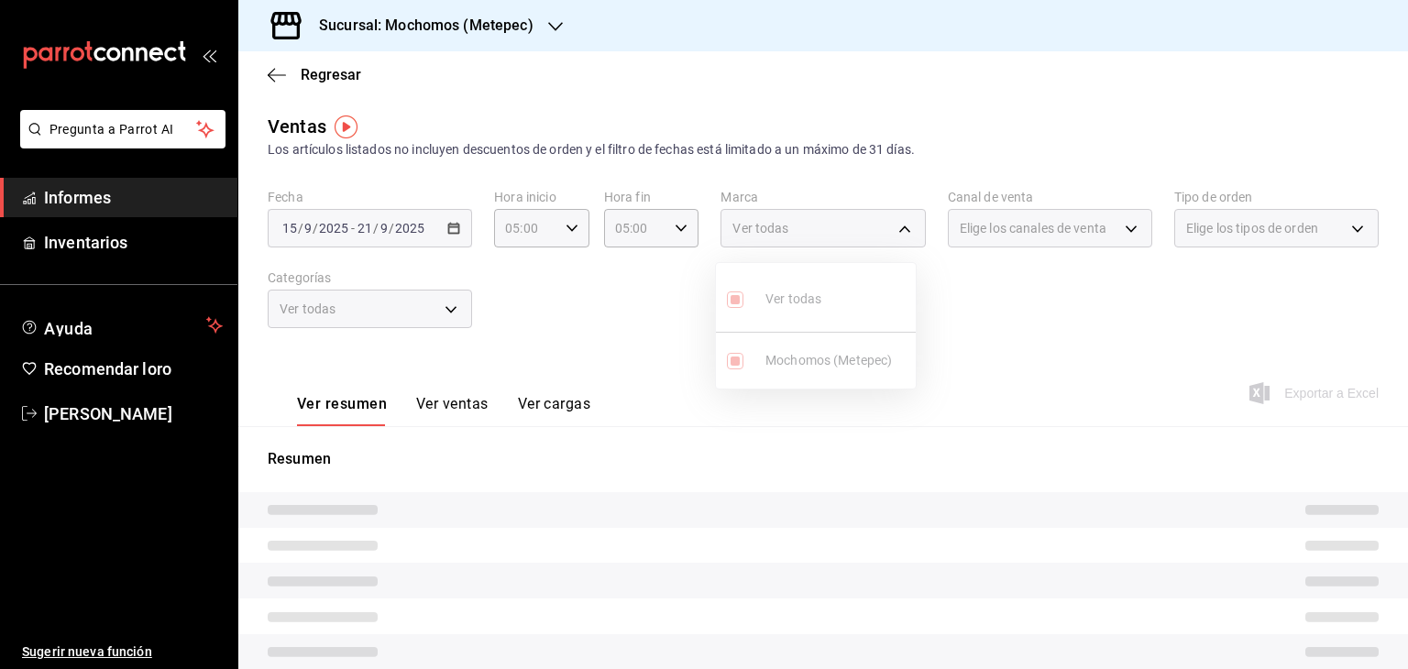
click at [448, 309] on div at bounding box center [704, 334] width 1408 height 669
click at [448, 309] on div "Ver todas" at bounding box center [370, 309] width 204 height 39
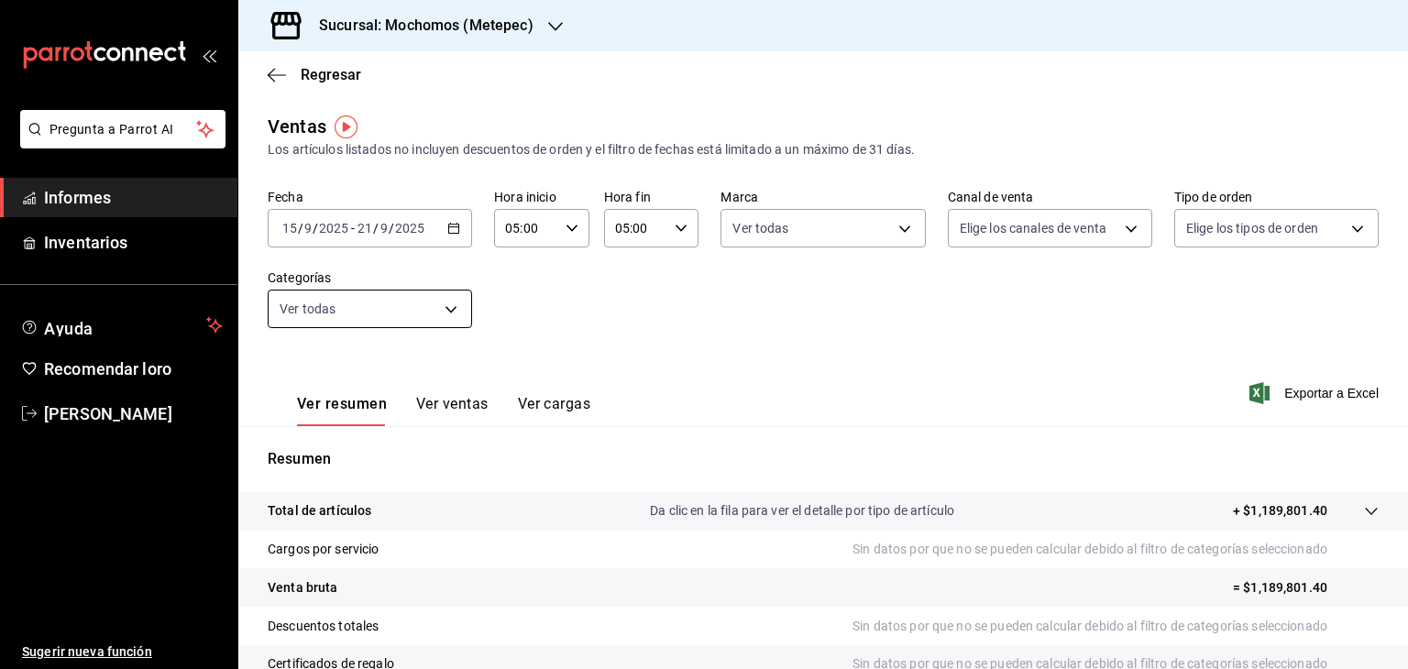
click at [440, 321] on body "Pregunta a Parrot AI Informes Inventarios Ayuda Recomendar loro [PERSON_NAME] S…" at bounding box center [704, 334] width 1408 height 669
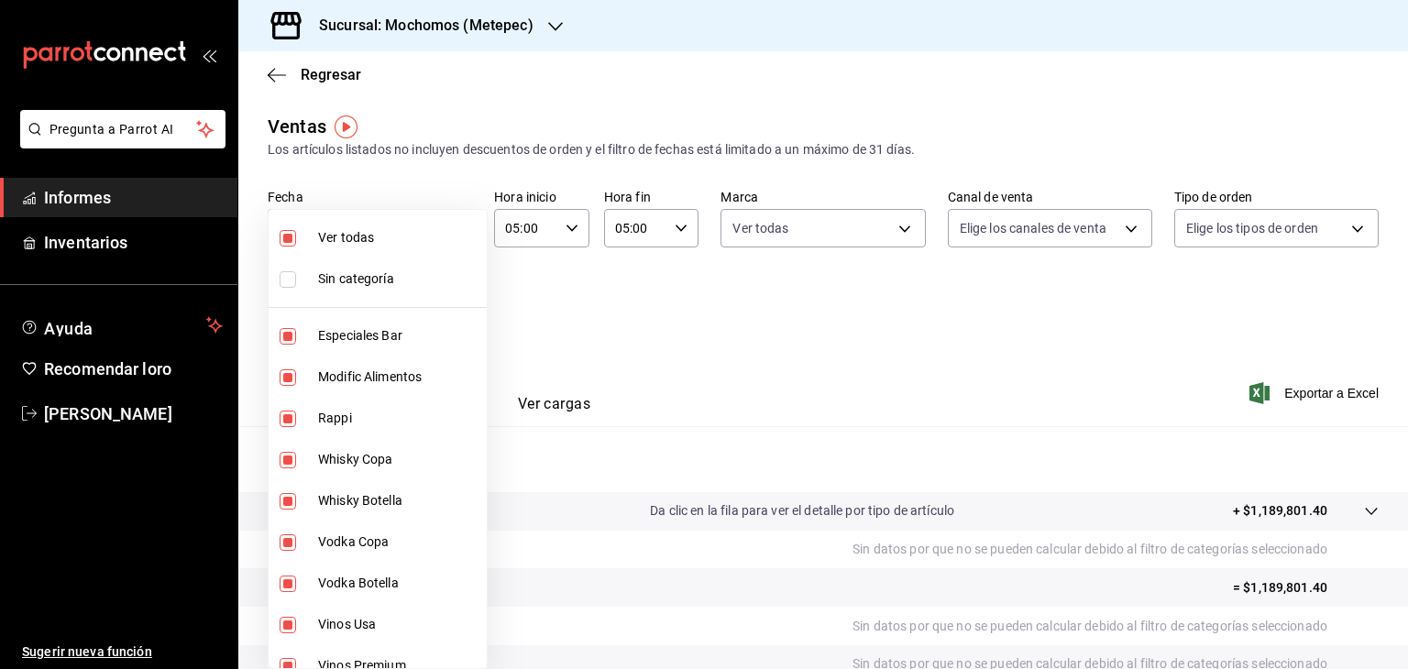
click at [440, 321] on div "Ver todas Sin categoría Especiales Bar Modific Alimentos Rappi Whisky Copa Whis…" at bounding box center [704, 334] width 1408 height 669
click at [659, 287] on div at bounding box center [704, 334] width 1408 height 669
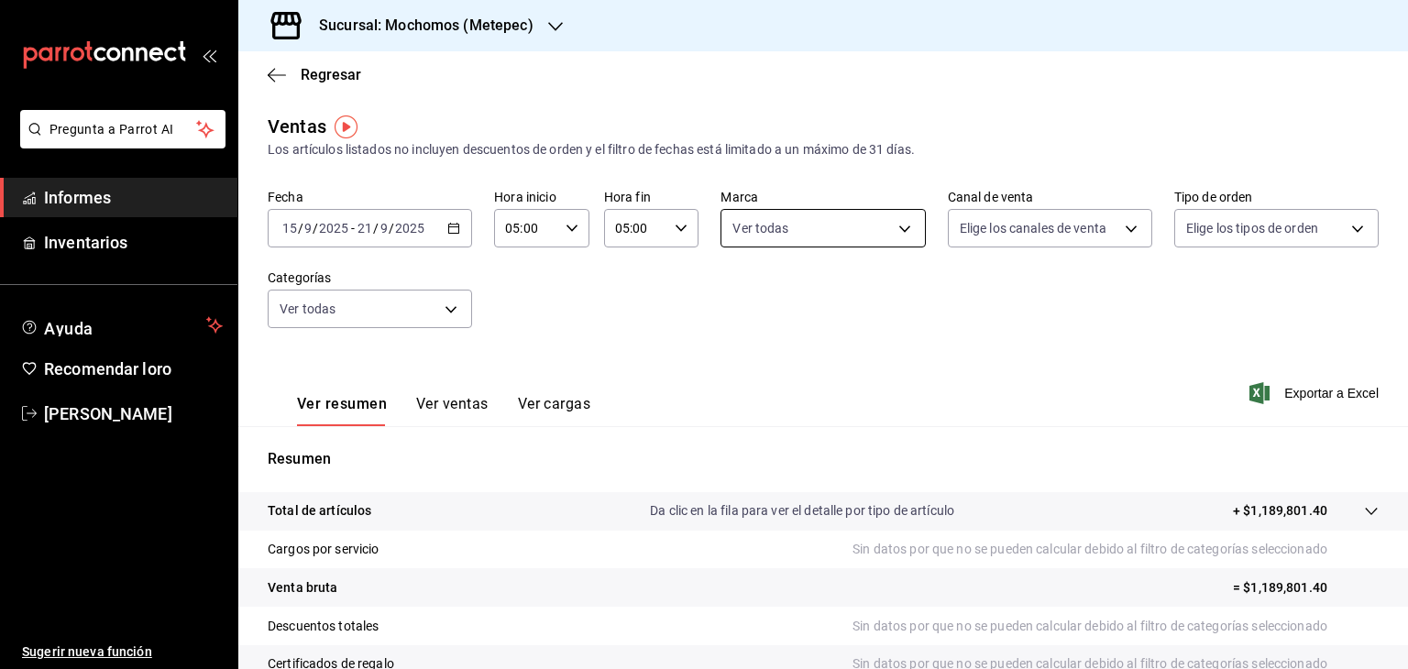
click at [895, 222] on body "Pregunta a Parrot AI Informes Inventarios Ayuda Recomendar loro [PERSON_NAME] S…" at bounding box center [704, 334] width 1408 height 669
click at [1116, 232] on div at bounding box center [704, 334] width 1408 height 669
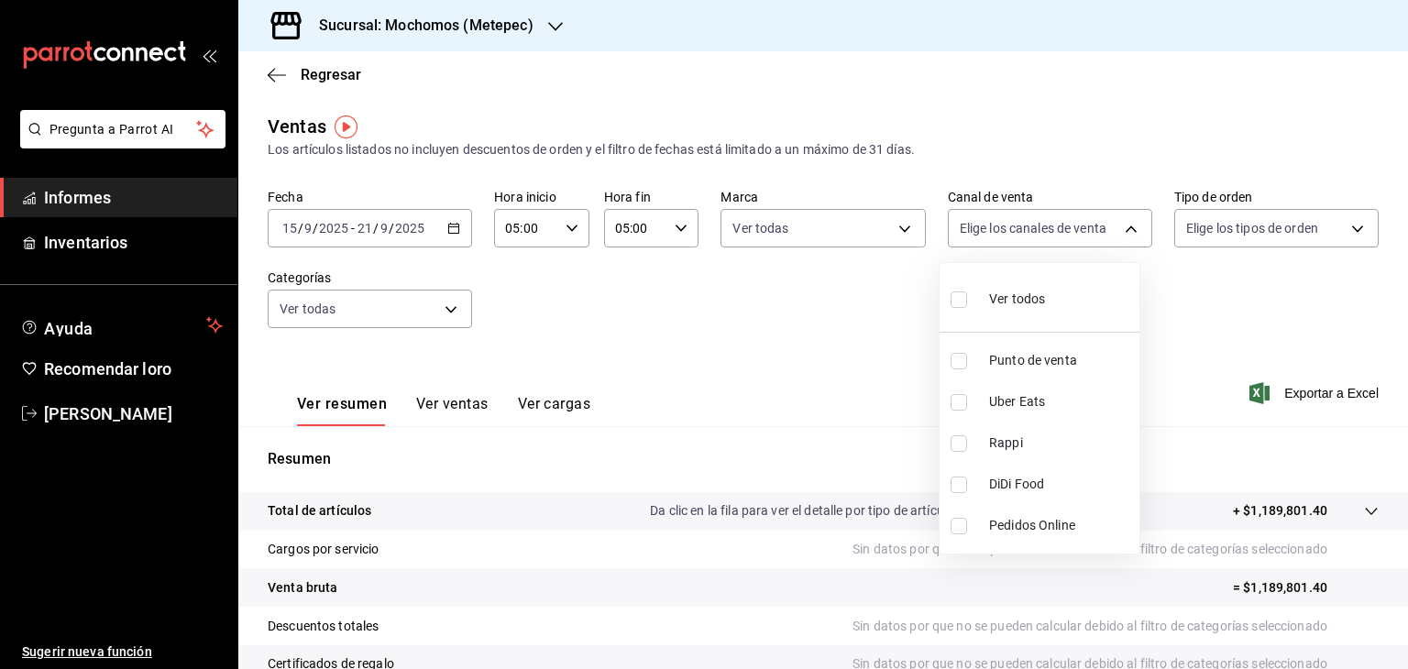
click at [1116, 232] on body "Pregunta a Parrot AI Informes Inventarios Ayuda Recomendar loro [PERSON_NAME] S…" at bounding box center [704, 334] width 1408 height 669
click at [1046, 292] on li "Ver todos" at bounding box center [1040, 297] width 200 height 54
type input "PARROT,UBER_EATS,RAPPI,DIDI_FOOD,ONLINE"
checkbox input "true"
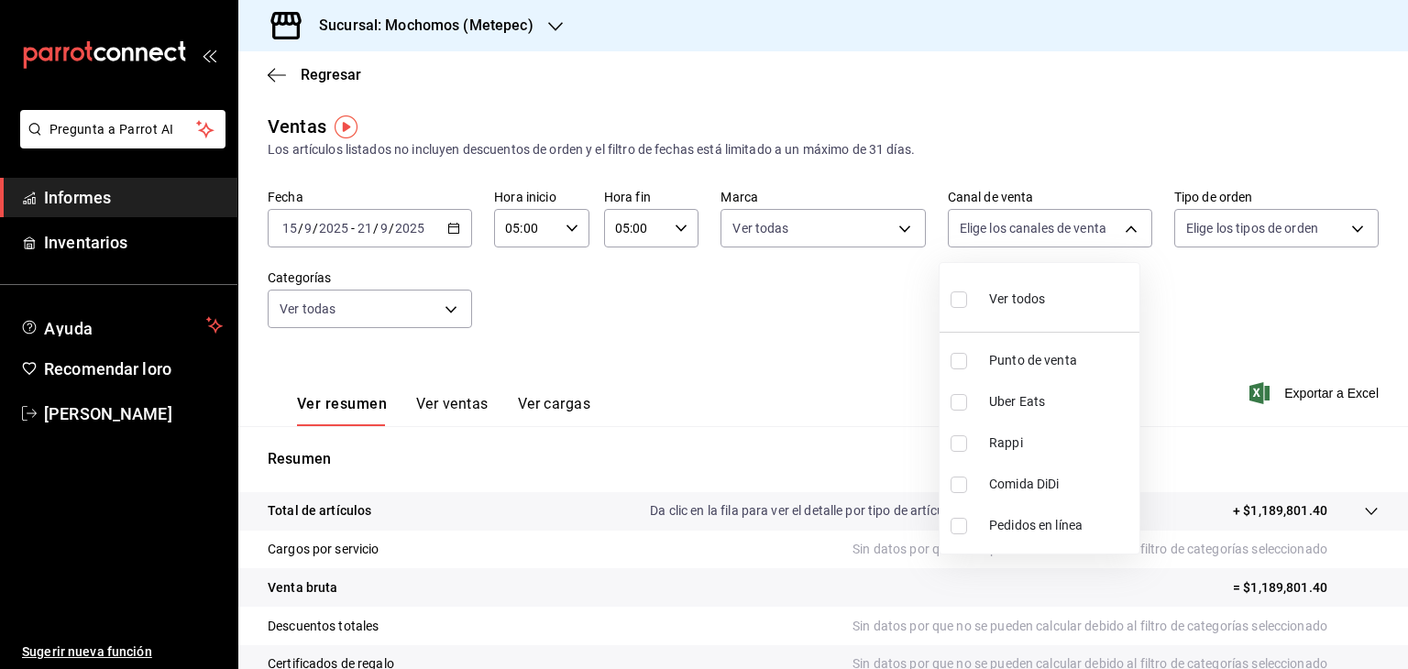
checkbox input "true"
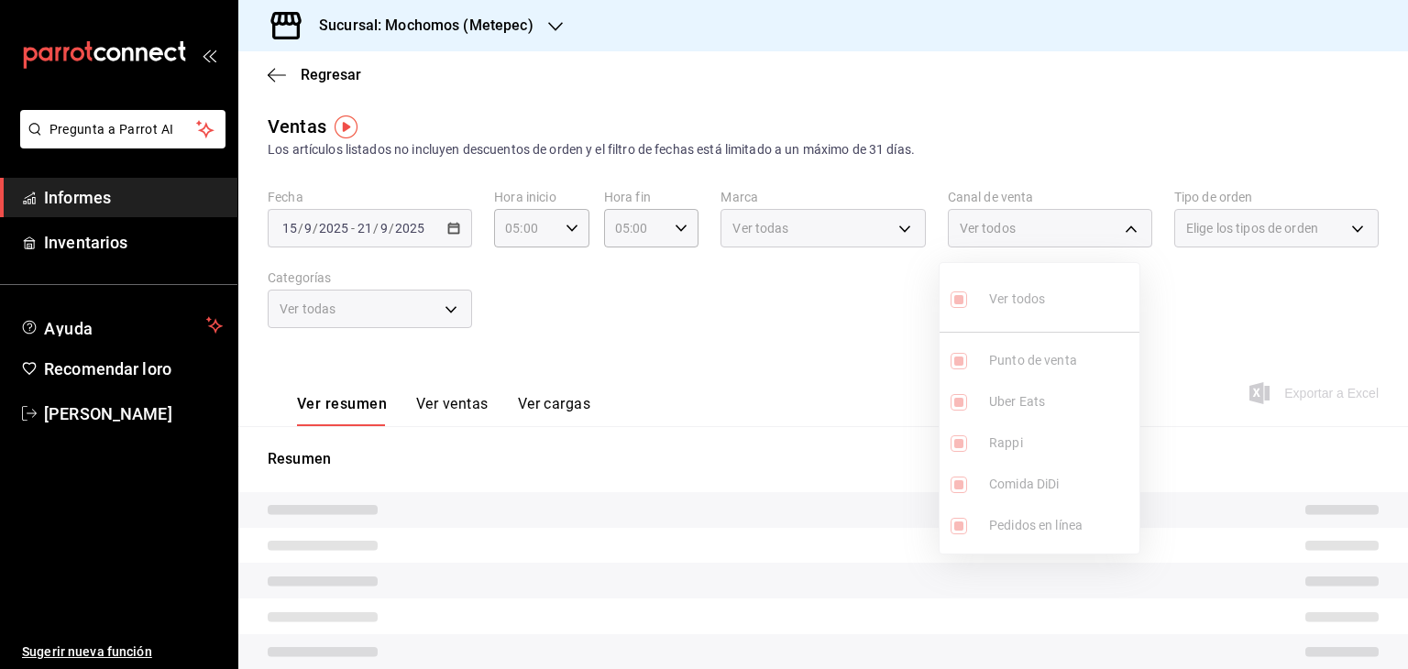
click at [1271, 230] on div at bounding box center [704, 334] width 1408 height 669
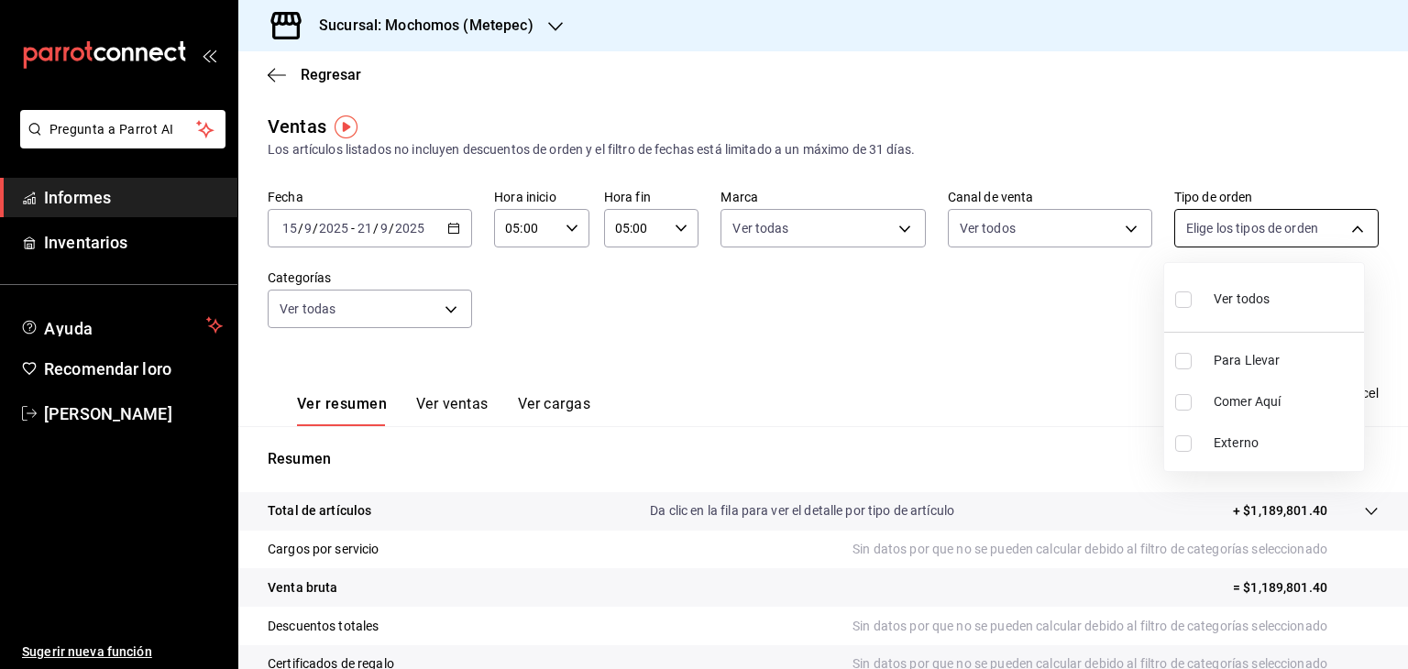
click at [1346, 226] on body "Pregunta a Parrot AI Informes Inventarios Ayuda Recomendar loro [PERSON_NAME] S…" at bounding box center [704, 334] width 1408 height 669
click at [1246, 292] on font "Ver todos" at bounding box center [1242, 299] width 56 height 15
type input "3a236ed8-2e24-47ca-8e59-ead494492482,da8509e8-5fca-4f62-958e-973104937870,EXTER…"
checkbox input "true"
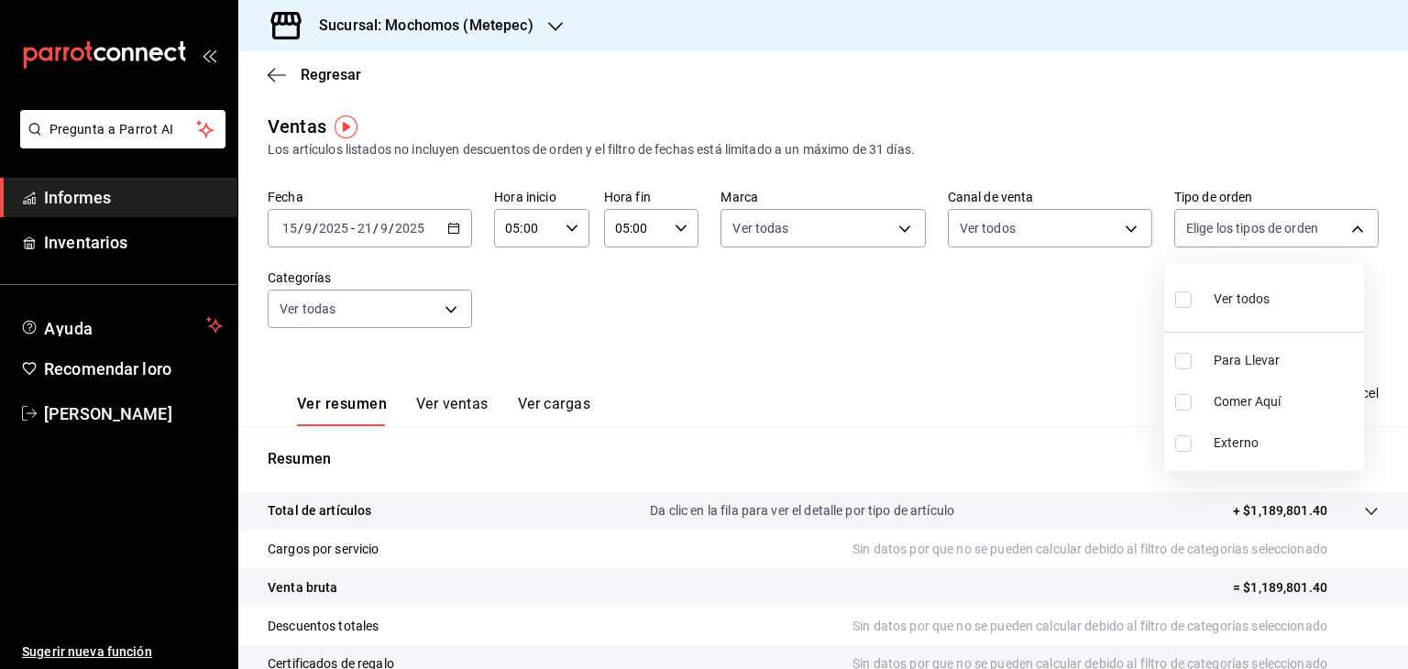
checkbox input "true"
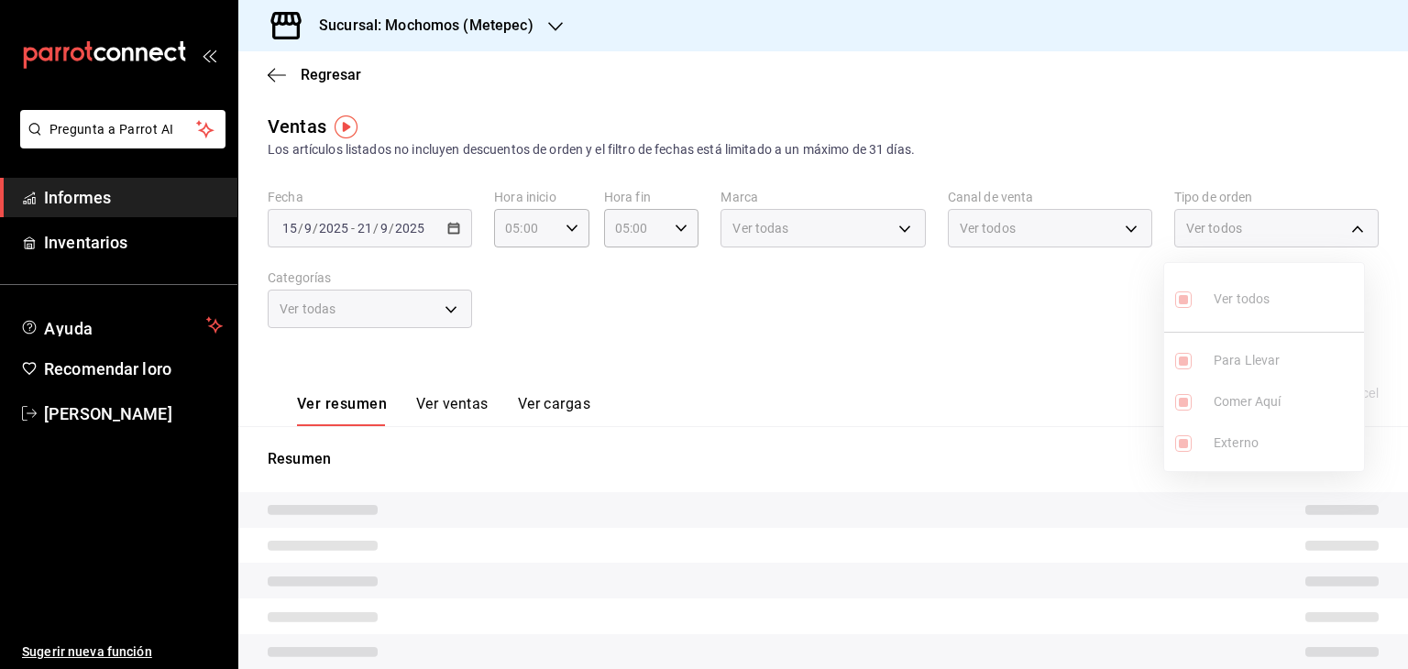
click at [1023, 318] on div at bounding box center [704, 334] width 1408 height 669
click at [946, 314] on div "Fecha [DATE] [DATE] - [DATE] [DATE] Hora inicio 05:00 Hora inicio Hora fin 05:0…" at bounding box center [823, 269] width 1111 height 161
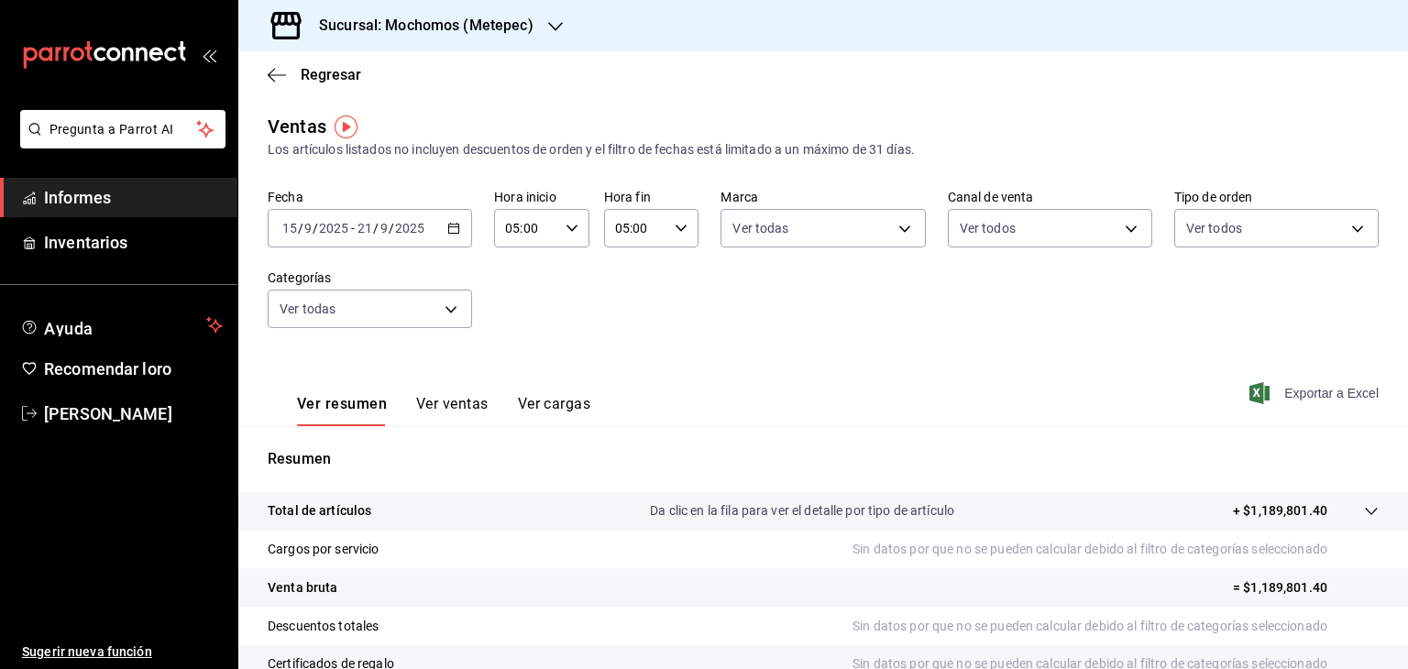
click at [1297, 387] on font "Exportar a Excel" at bounding box center [1332, 393] width 94 height 15
click at [451, 234] on icon "button" at bounding box center [453, 228] width 13 height 13
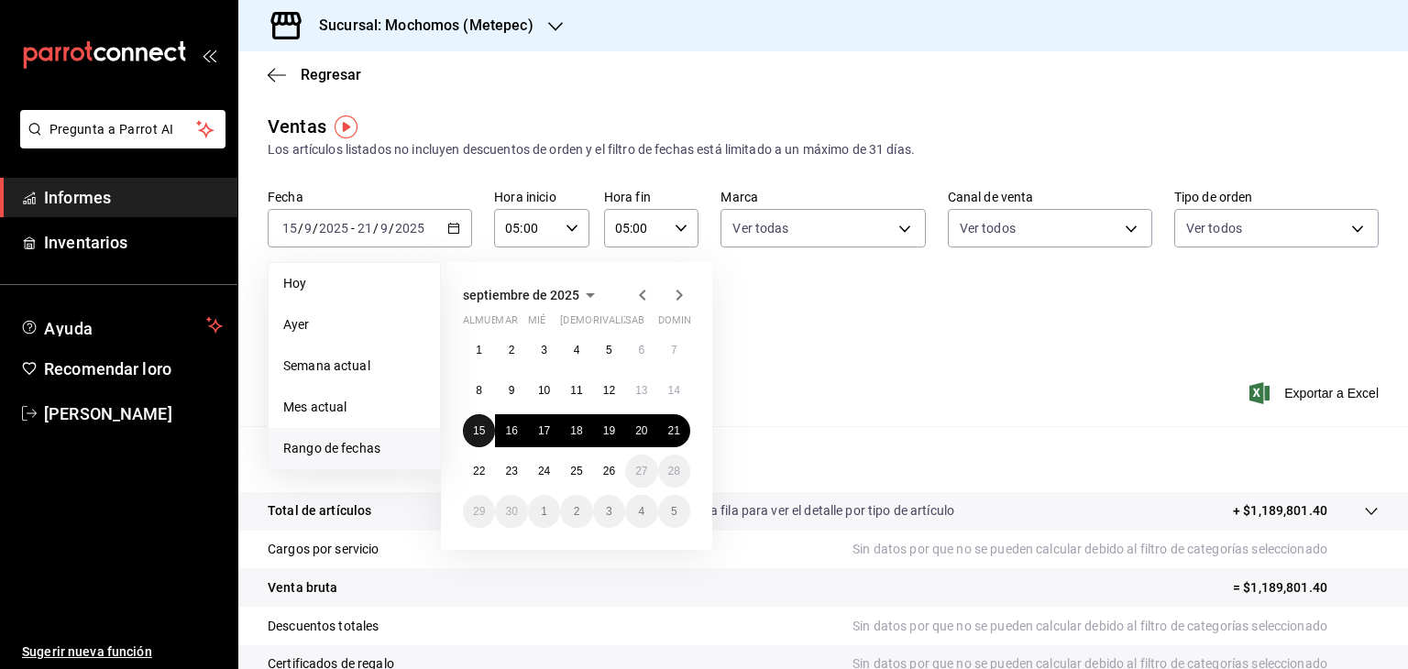
click at [484, 440] on button "15" at bounding box center [479, 430] width 32 height 33
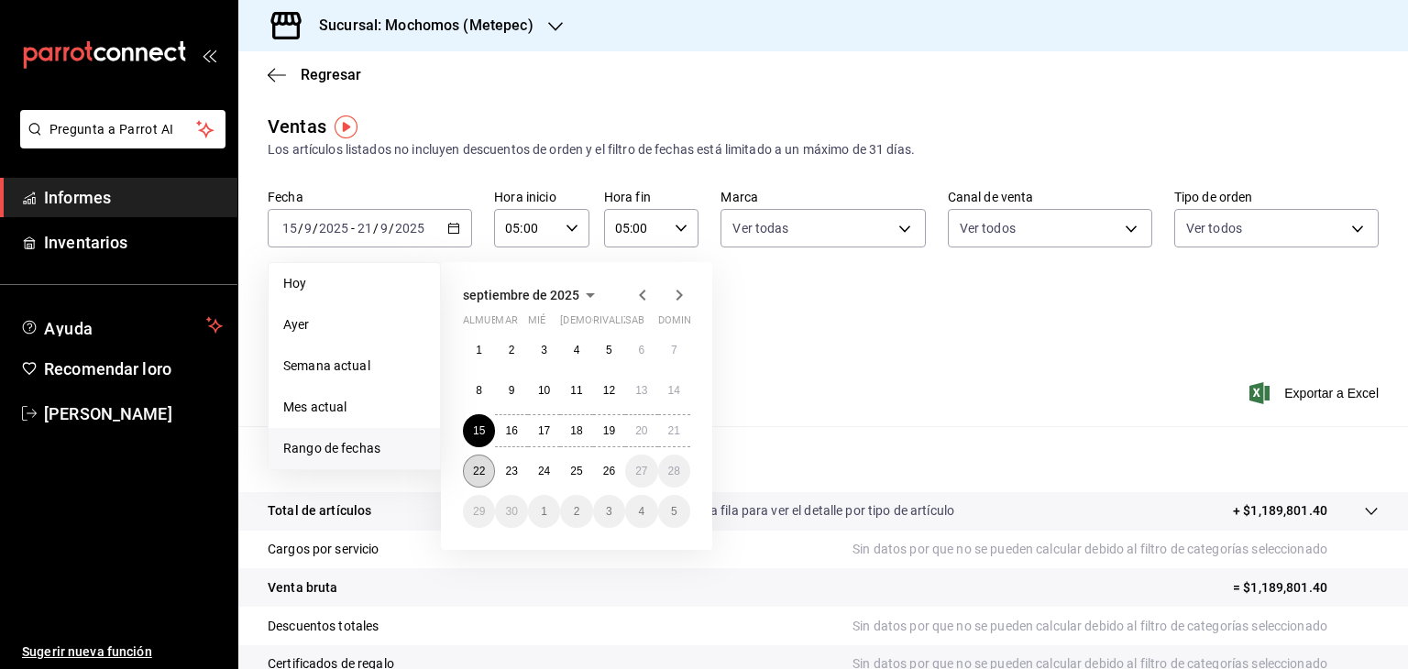
click at [488, 469] on button "22" at bounding box center [479, 471] width 32 height 33
